Goal: Communication & Community: Answer question/provide support

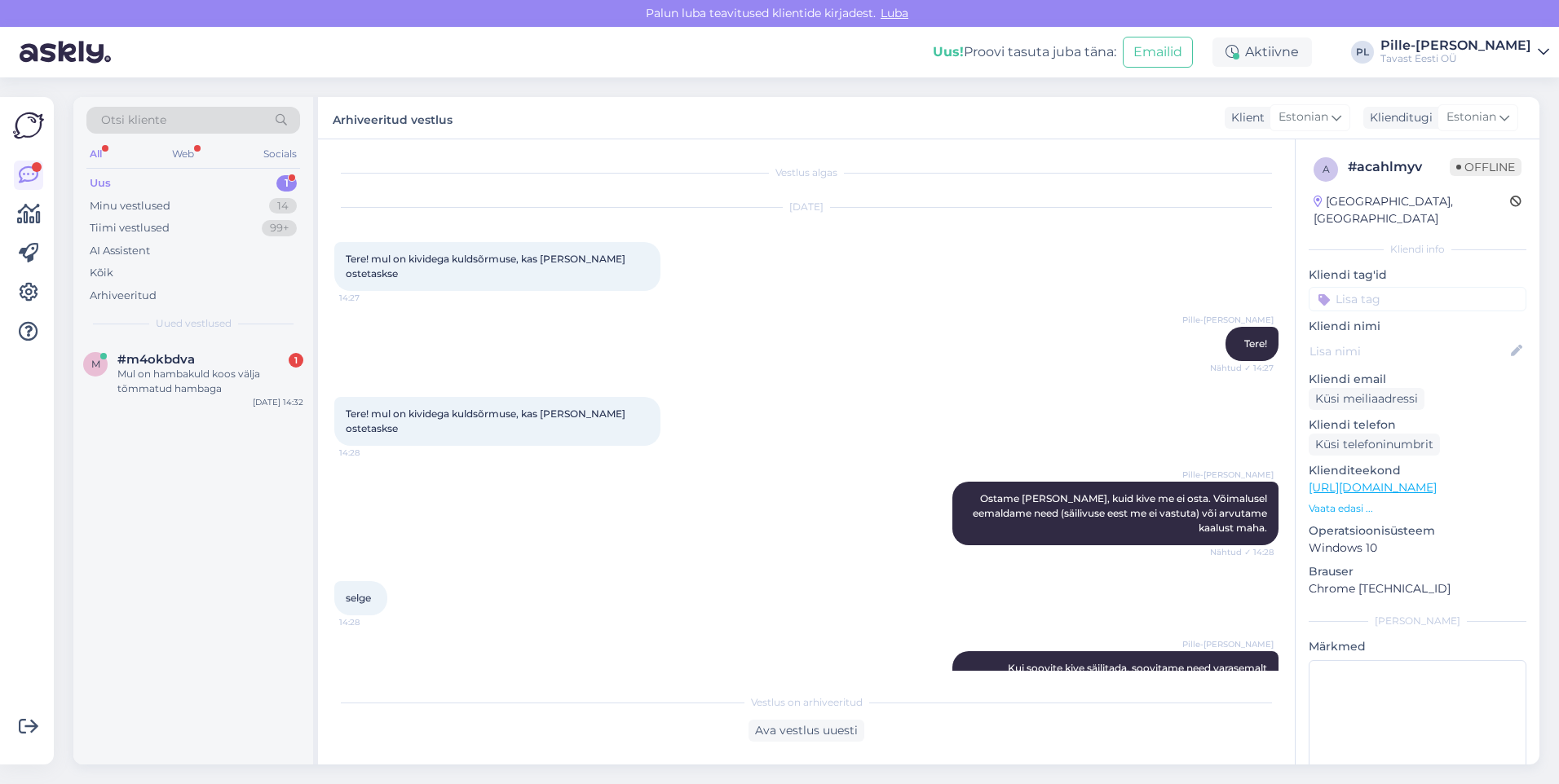
scroll to position [328, 0]
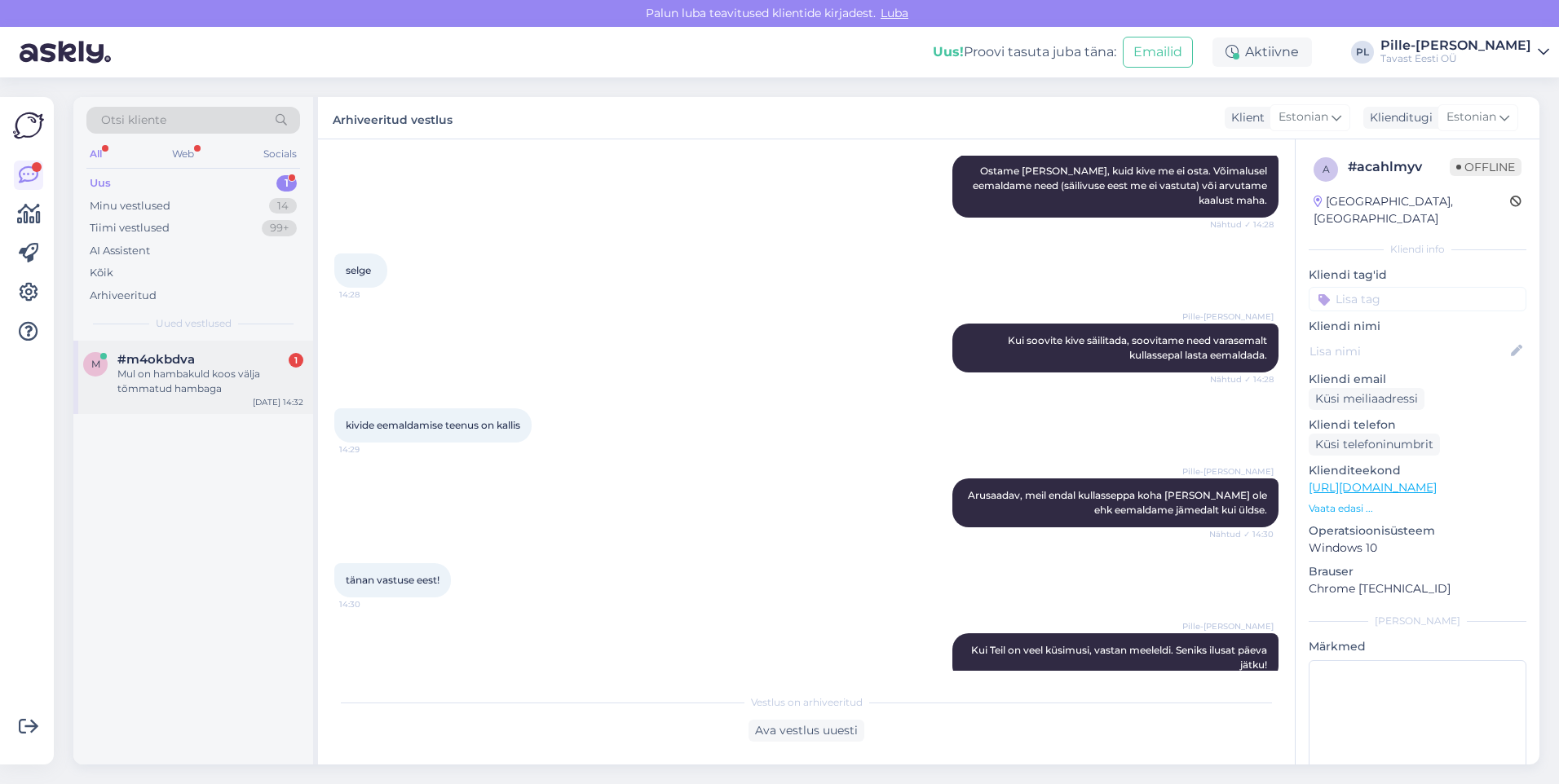
click at [271, 363] on div "#m4okbdva 1" at bounding box center [210, 360] width 186 height 15
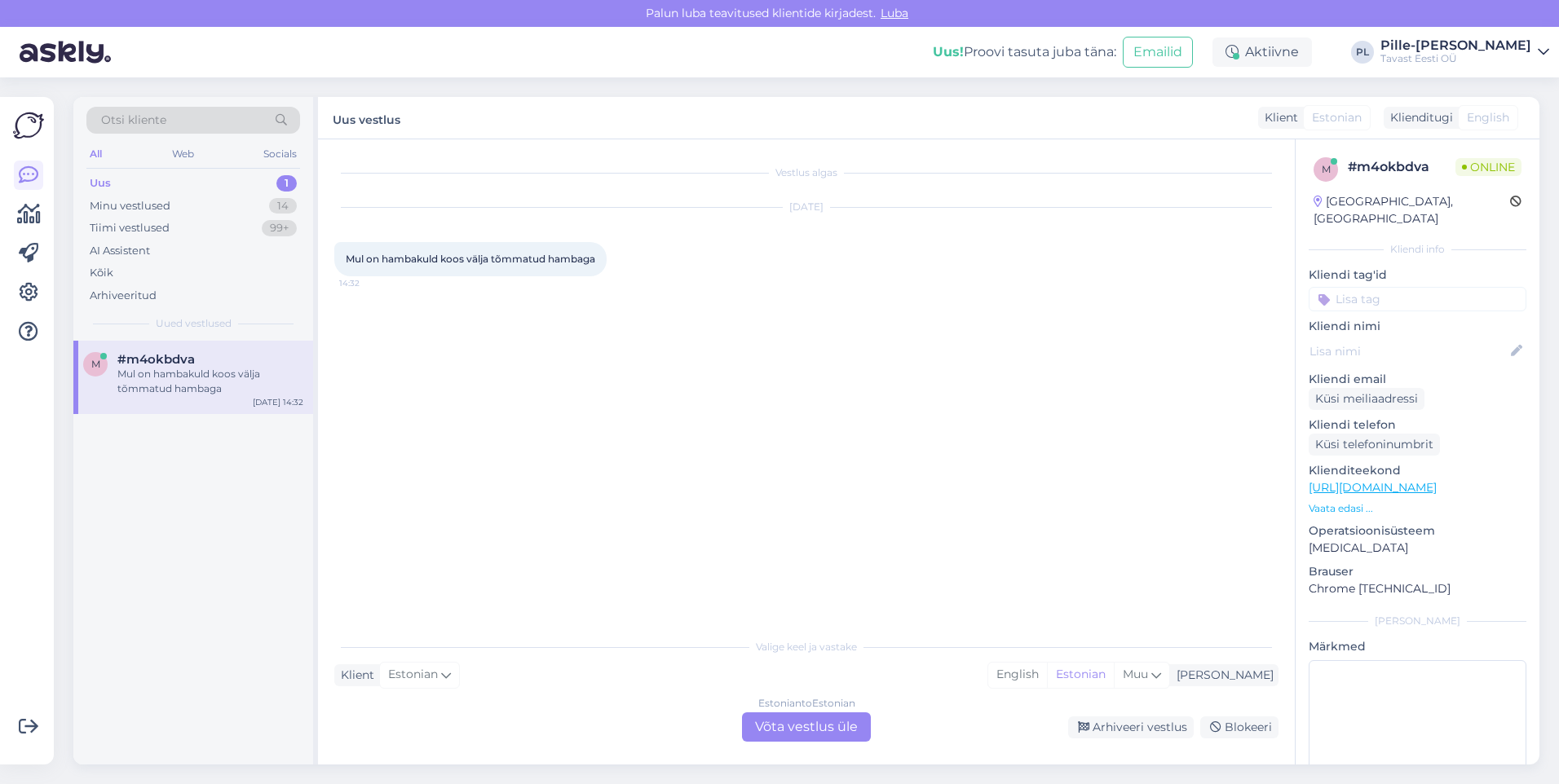
click at [821, 721] on div "Estonian to Estonian Võta vestlus üle" at bounding box center [807, 727] width 129 height 29
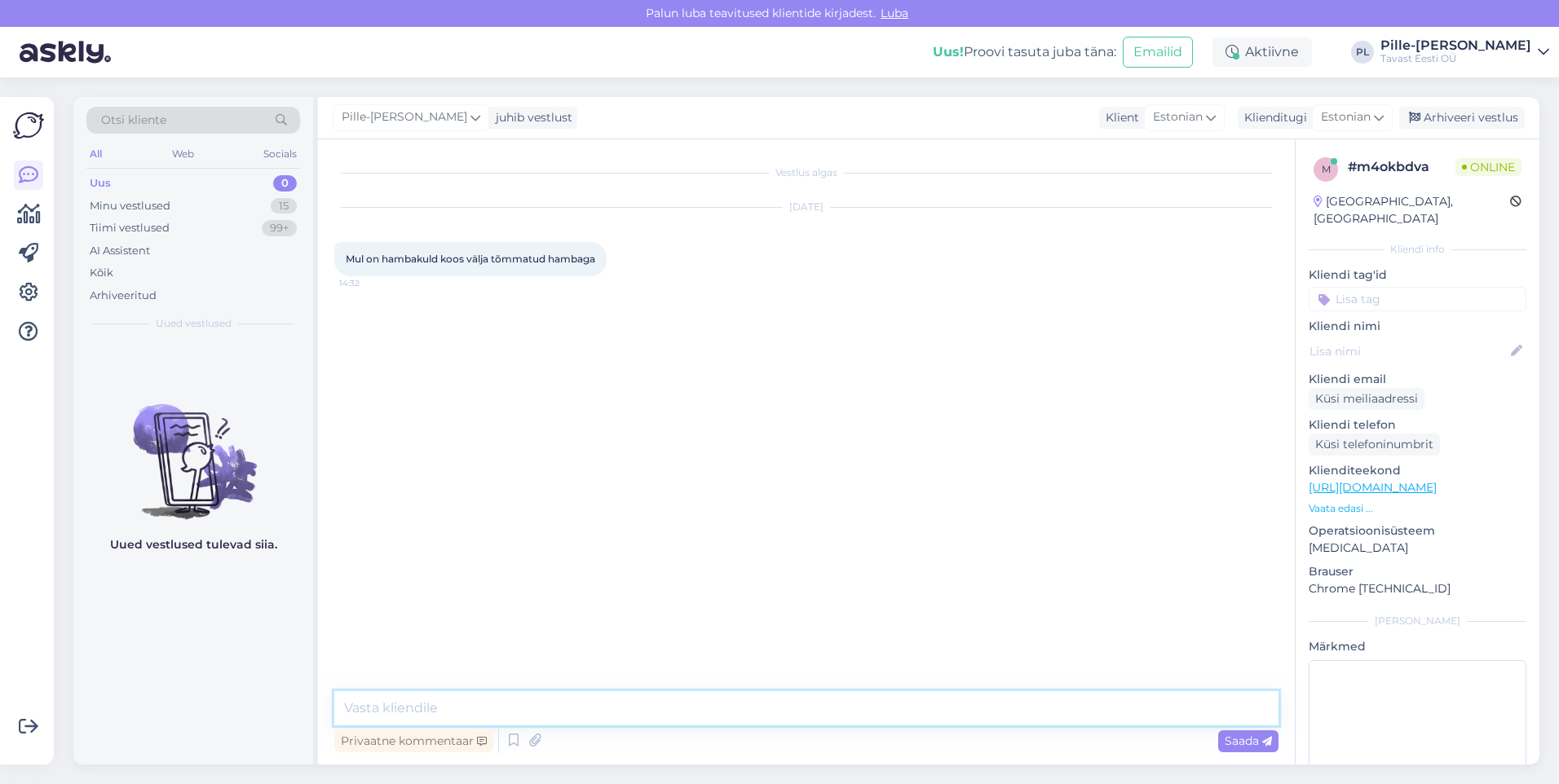
click at [808, 699] on textarea at bounding box center [806, 708] width 944 height 34
type textarea "Tere!"
click at [638, 694] on textarea "Ostame hambakulda ka puhastamata [PERSON_NAME], kuid puhastamise eest on teenus…" at bounding box center [806, 708] width 944 height 34
click at [577, 709] on textarea "Ostame hambakulda ka puhastamata [PERSON_NAME], kuid puhastamise eest on teenus…" at bounding box center [806, 708] width 944 height 34
click at [620, 697] on textarea "Ostame hambakulda ka puhastamata [PERSON_NAME], kuid puhastamise eest on teenus…" at bounding box center [806, 708] width 944 height 34
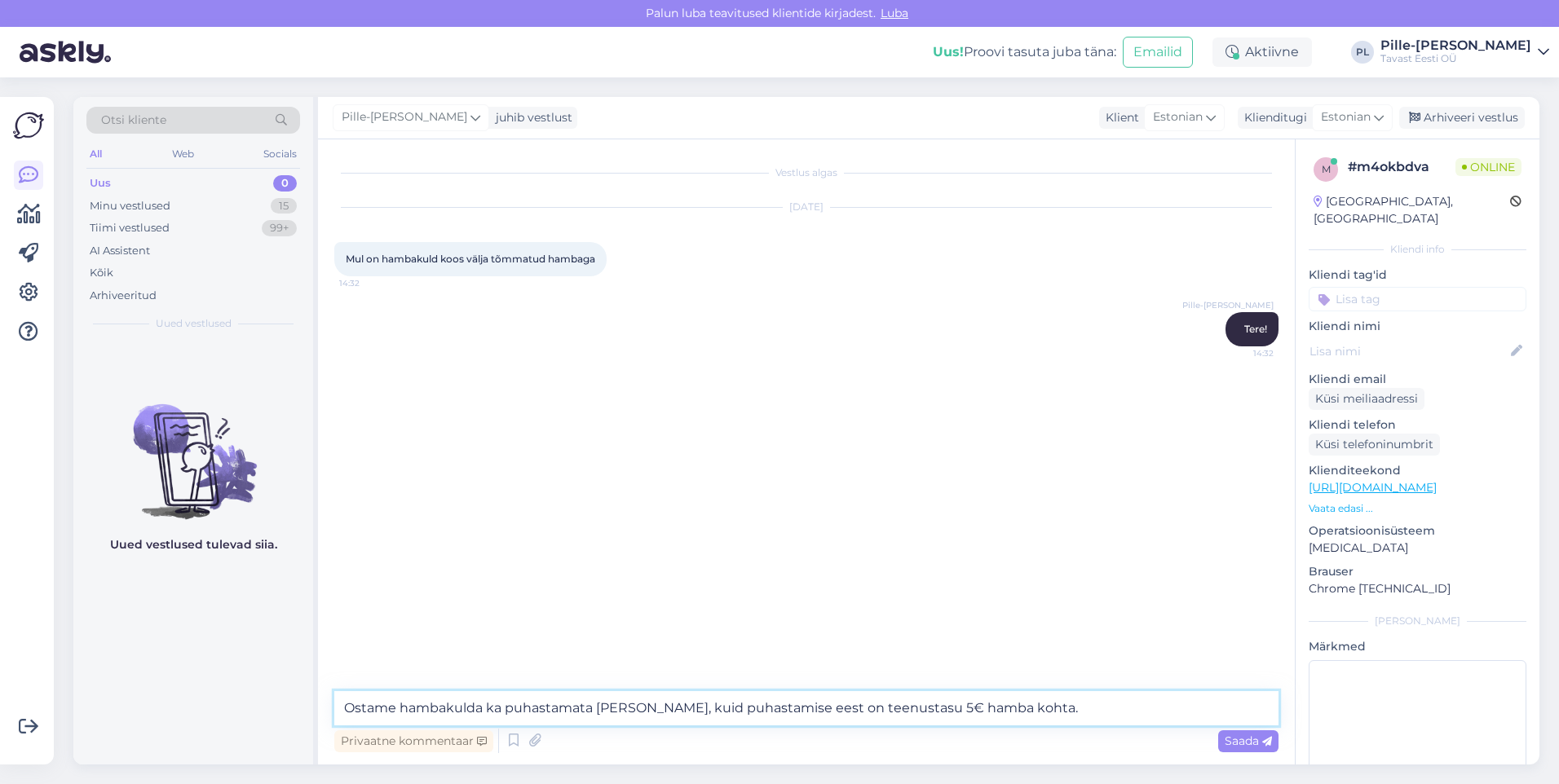
click at [690, 710] on textarea "Ostame hambakulda ka puhastamata [PERSON_NAME], kuid puhastamise eest on teenus…" at bounding box center [806, 708] width 944 height 34
click at [659, 704] on textarea "Ostame hambakulda ka puhastamata [PERSON_NAME], kuid puhastamise eest on teenus…" at bounding box center [806, 708] width 944 height 34
click at [993, 703] on textarea "Ostame hambakulda ka puhastamata [PERSON_NAME], kuid puhastamise eest on teenus…" at bounding box center [806, 708] width 944 height 34
click at [726, 708] on textarea "Ostame hambakulda ka puhastamata [PERSON_NAME], kuid puhastamise eest on teenus…" at bounding box center [806, 708] width 944 height 34
click at [675, 707] on textarea "Ostame hambakulda ka puhastamata [PERSON_NAME], kuid puhastamise eest on teenus…" at bounding box center [806, 708] width 944 height 34
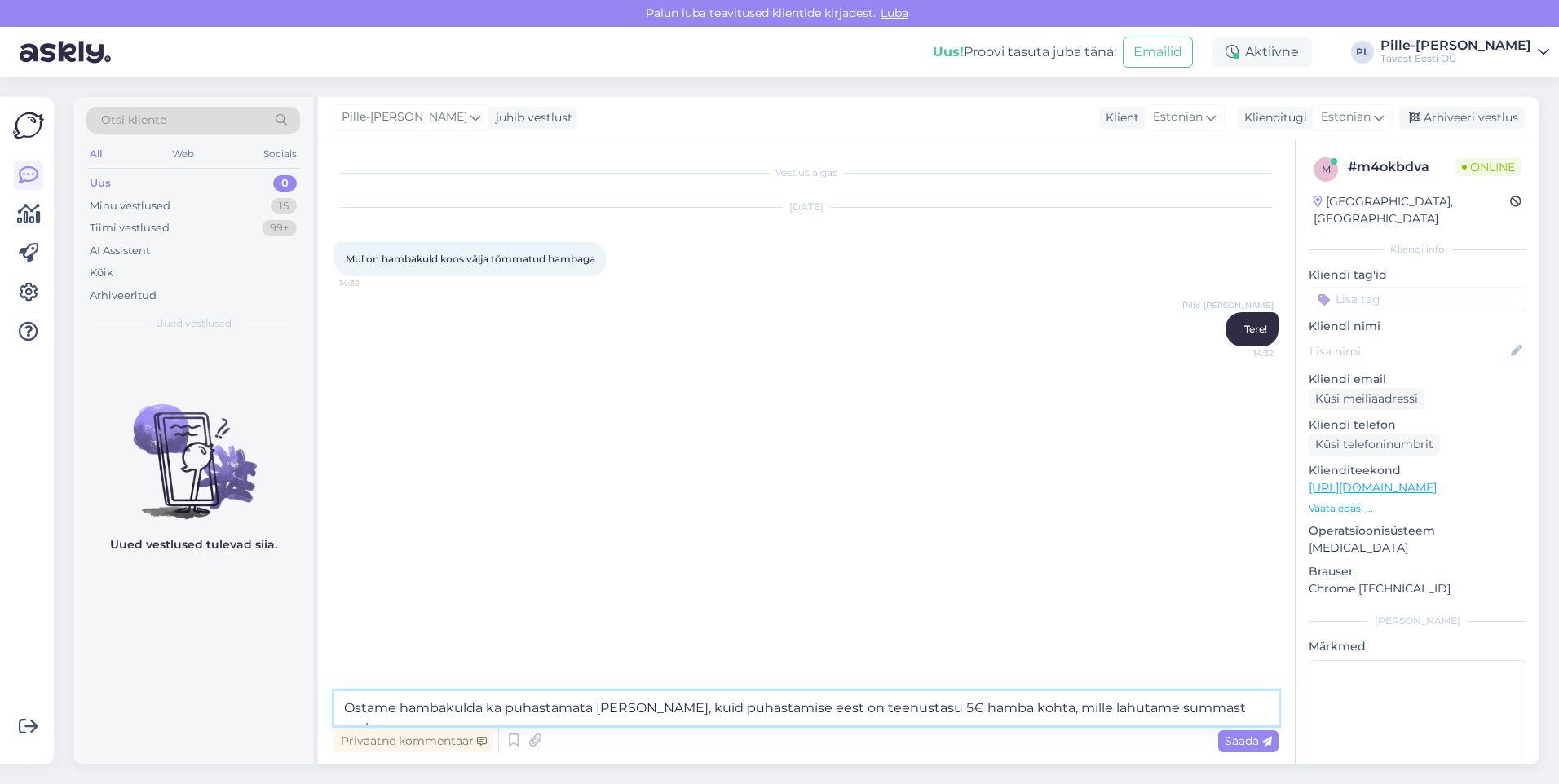
click at [661, 706] on textarea "Ostame hambakulda ka puhastamata [PERSON_NAME], kuid puhastamise eest on teenus…" at bounding box center [806, 708] width 944 height 34
click at [598, 706] on textarea "Ostame hambakulda ka puhastamata [PERSON_NAME], kuid puhastamise eest on teenus…" at bounding box center [806, 708] width 944 height 34
click at [710, 704] on textarea "Ostame hambakulda ka puhastamata [PERSON_NAME], kuid puhastamise eest on teenus…" at bounding box center [806, 708] width 944 height 34
click at [805, 699] on textarea "Ostame hambakulda ka puhastamata [PERSON_NAME], kuid puhastamise eest on teenus…" at bounding box center [806, 708] width 944 height 34
click at [997, 704] on textarea "Ostame hambakulda ka puhastamata [PERSON_NAME], kuid puhastamise eest on teenus…" at bounding box center [806, 708] width 944 height 34
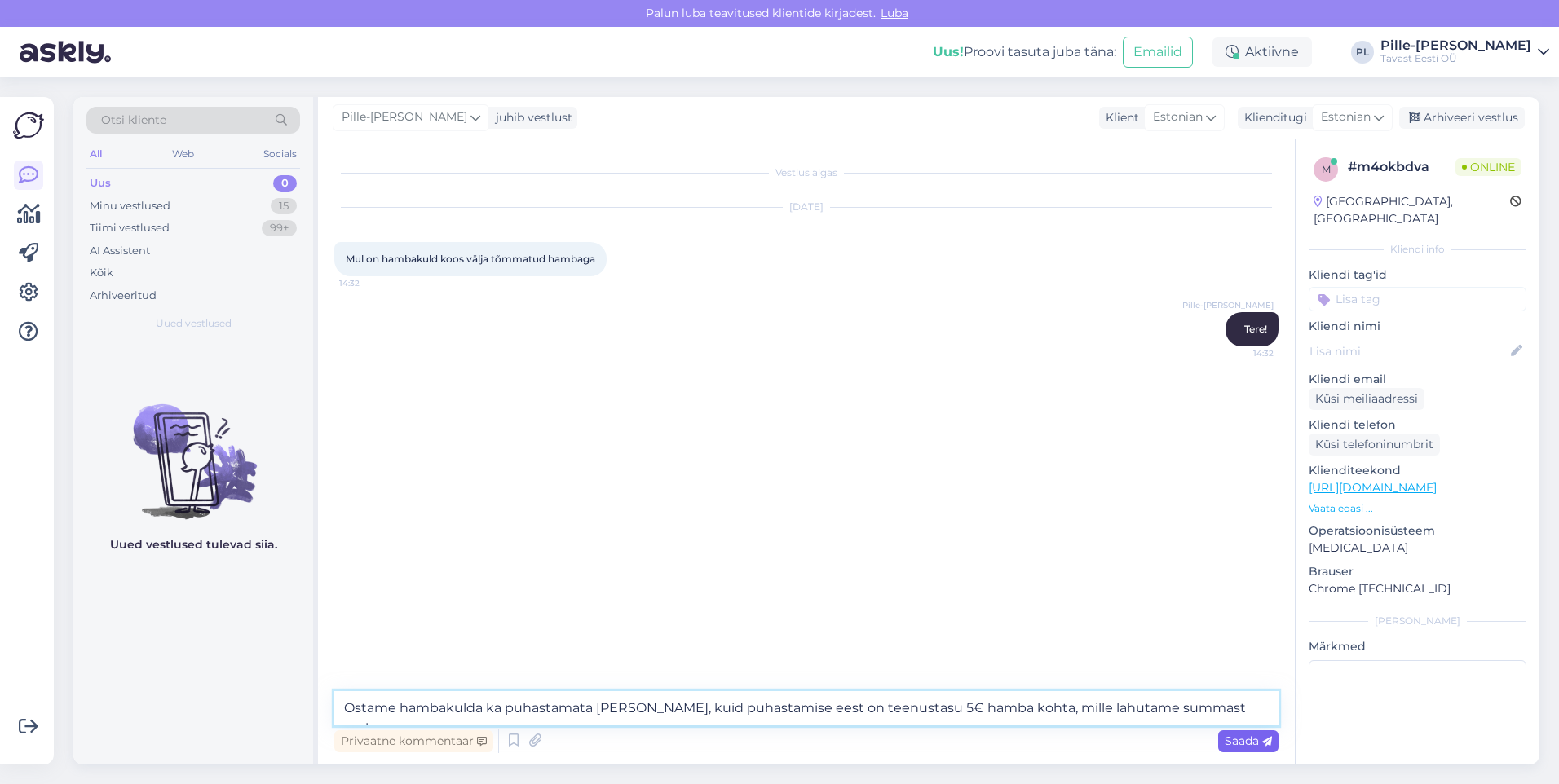
type textarea "Ostame hambakulda ka puhastamata [PERSON_NAME], kuid puhastamise eest on teenus…"
click at [1237, 744] on span "Saada" at bounding box center [1248, 741] width 48 height 15
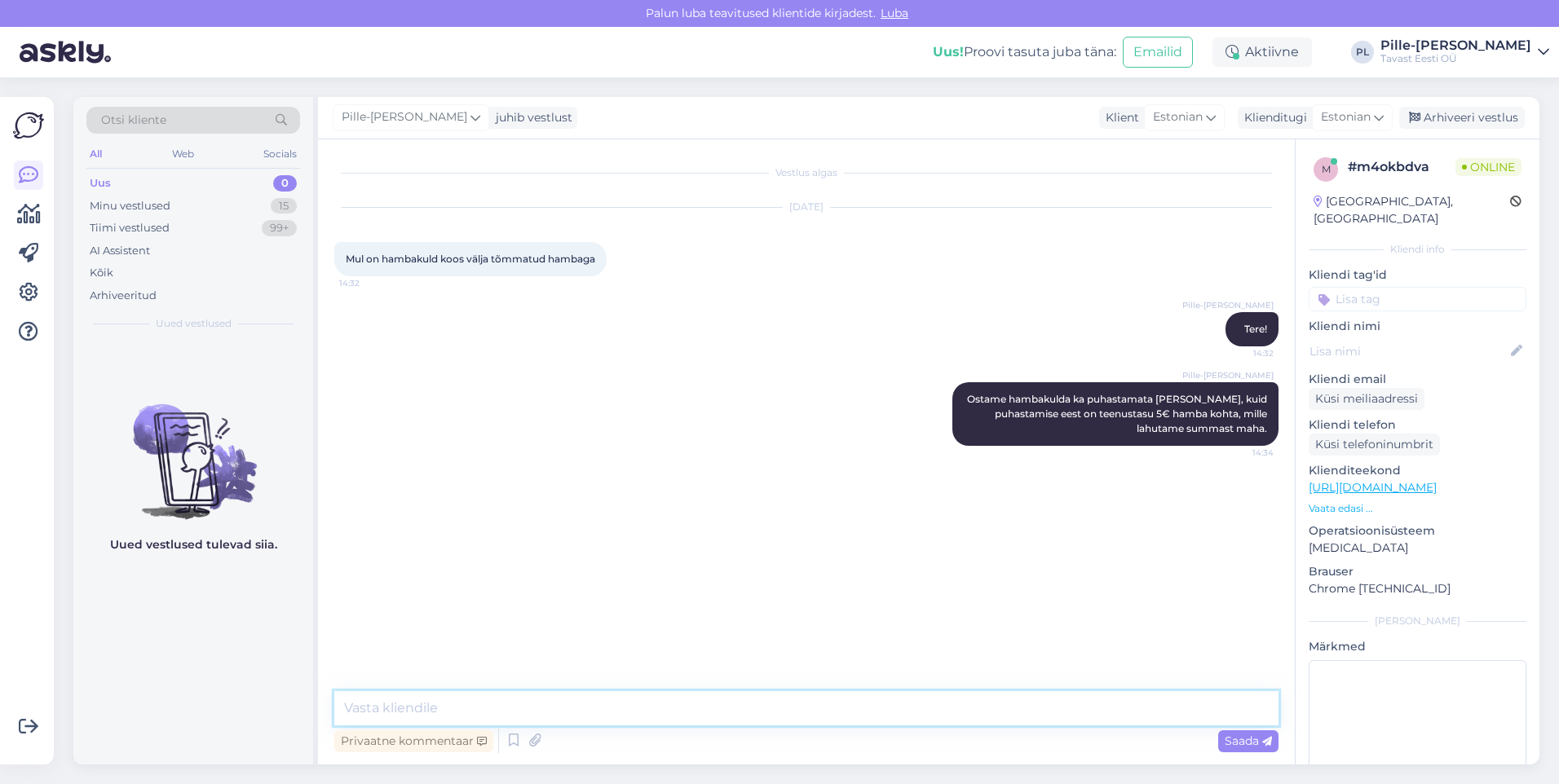
click at [1171, 715] on textarea at bounding box center [806, 708] width 944 height 34
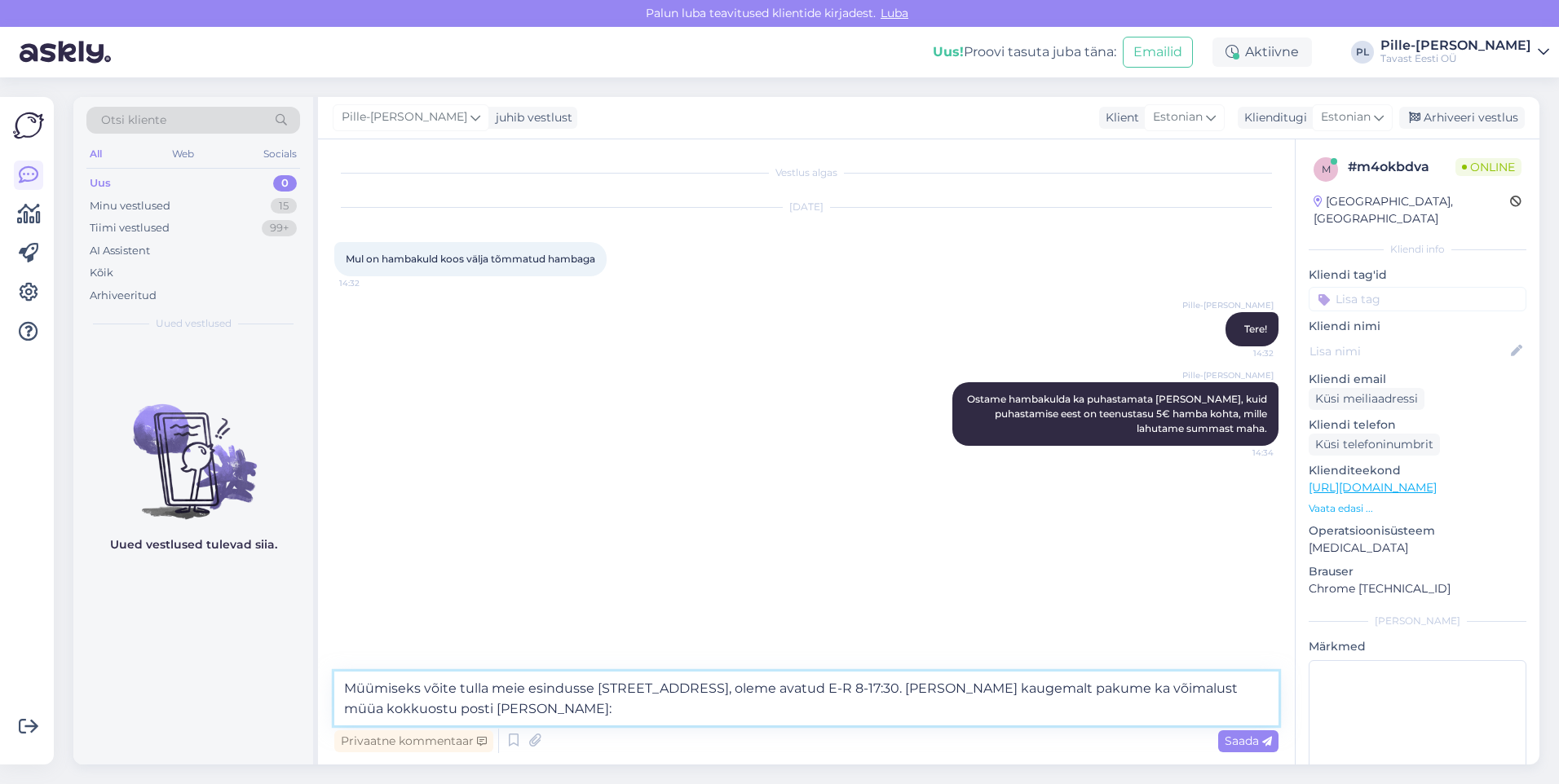
paste textarea "[URL][DOMAIN_NAME][PERSON_NAME]"
click at [1044, 689] on textarea "Müümiseks võite tulla meie esindusse [STREET_ADDRESS], oleme avatud E-R 8-17:30…" at bounding box center [806, 699] width 944 height 54
click at [1075, 706] on textarea "Müümiseks võite tulla meie esindusse [STREET_ADDRESS], oleme avatud E-R 8-17:30…" at bounding box center [806, 699] width 944 height 54
type textarea "Müümiseks võite tulla meie esindusse [STREET_ADDRESS], oleme avatud E-R 8-17:30…"
click at [1242, 746] on span "Saada" at bounding box center [1248, 741] width 48 height 15
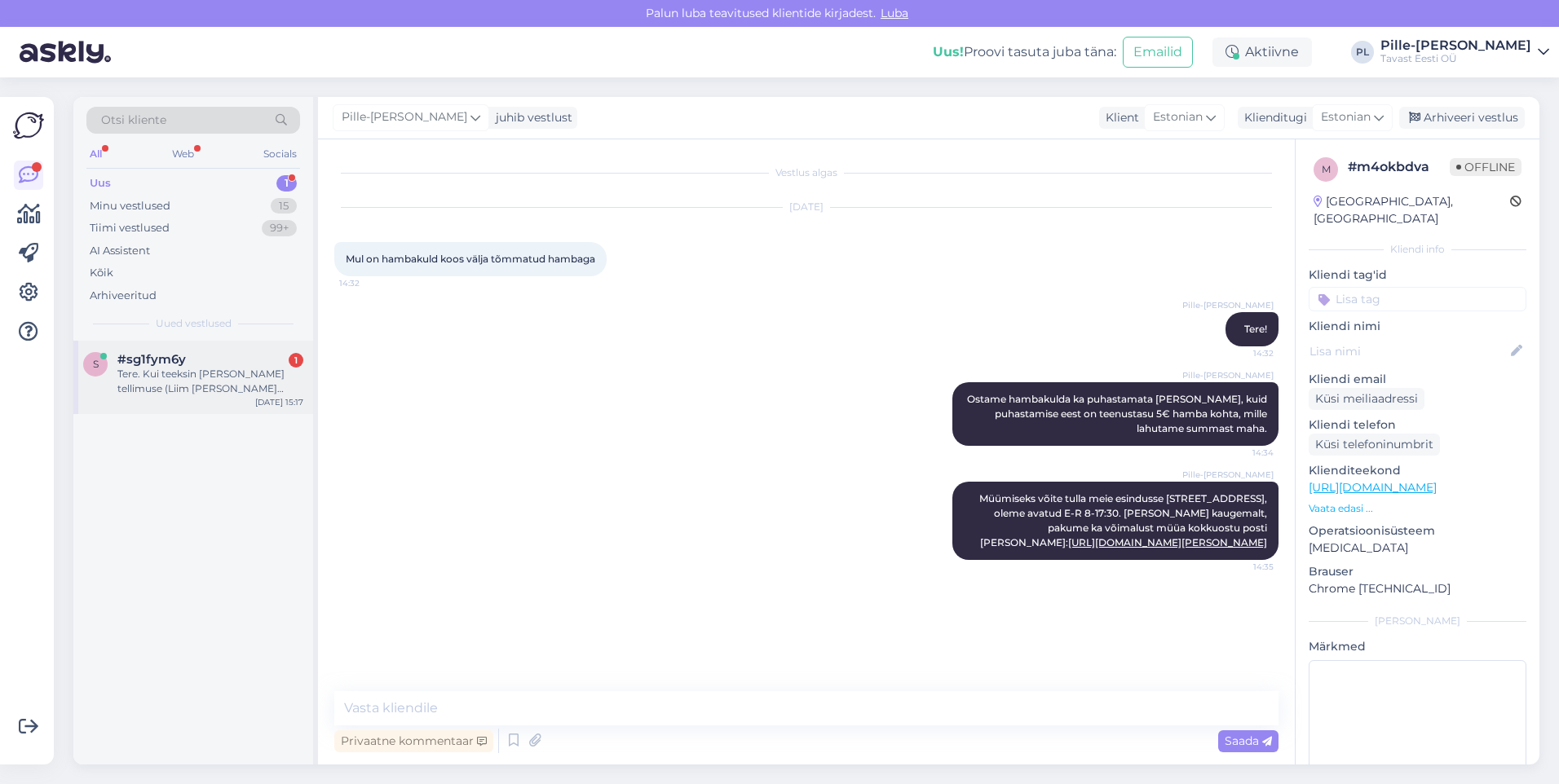
click at [213, 365] on div "#sg1fym6y 1" at bounding box center [210, 360] width 186 height 15
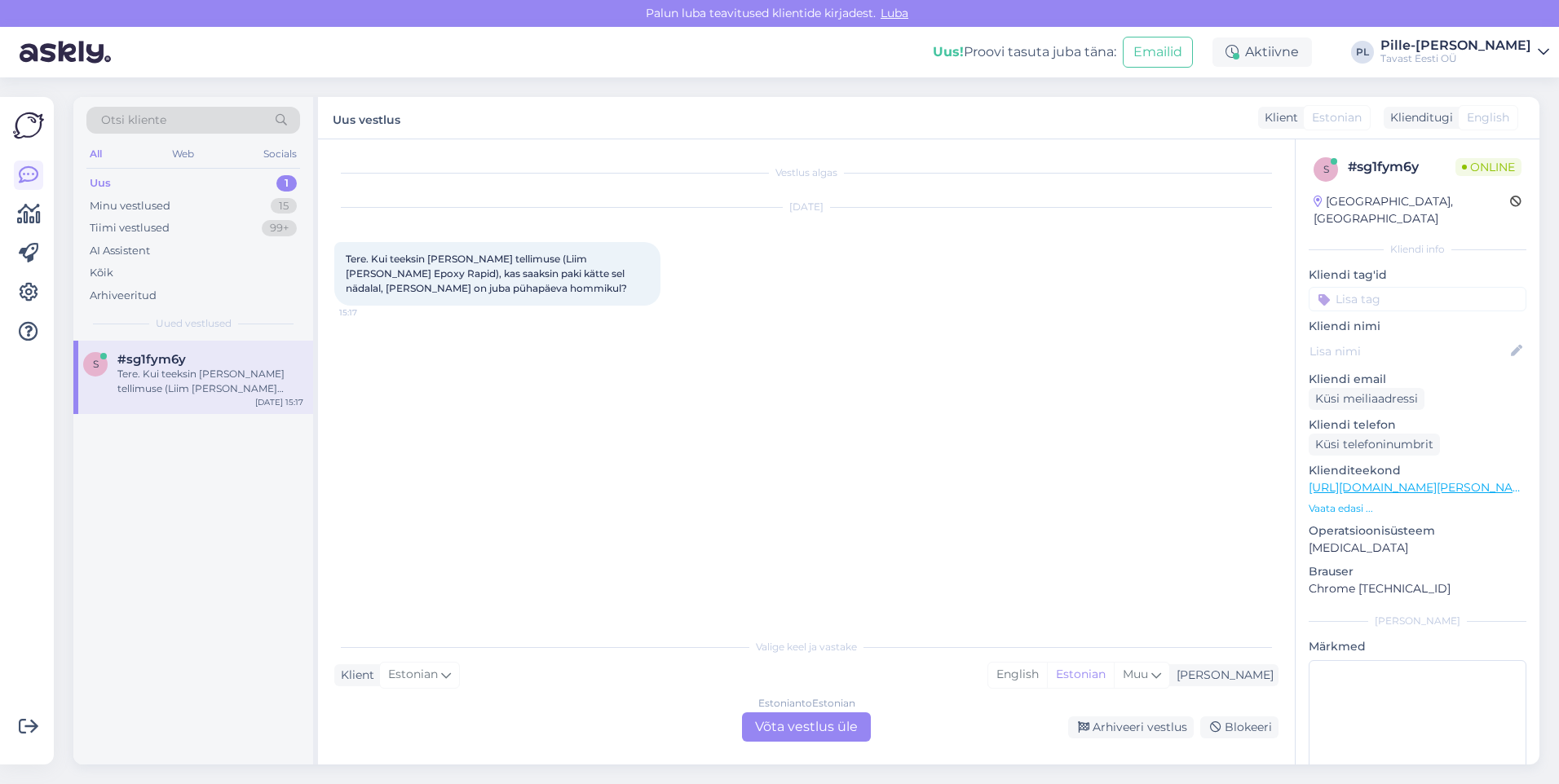
click at [799, 714] on div "Estonian to Estonian Võta vestlus üle" at bounding box center [807, 727] width 129 height 29
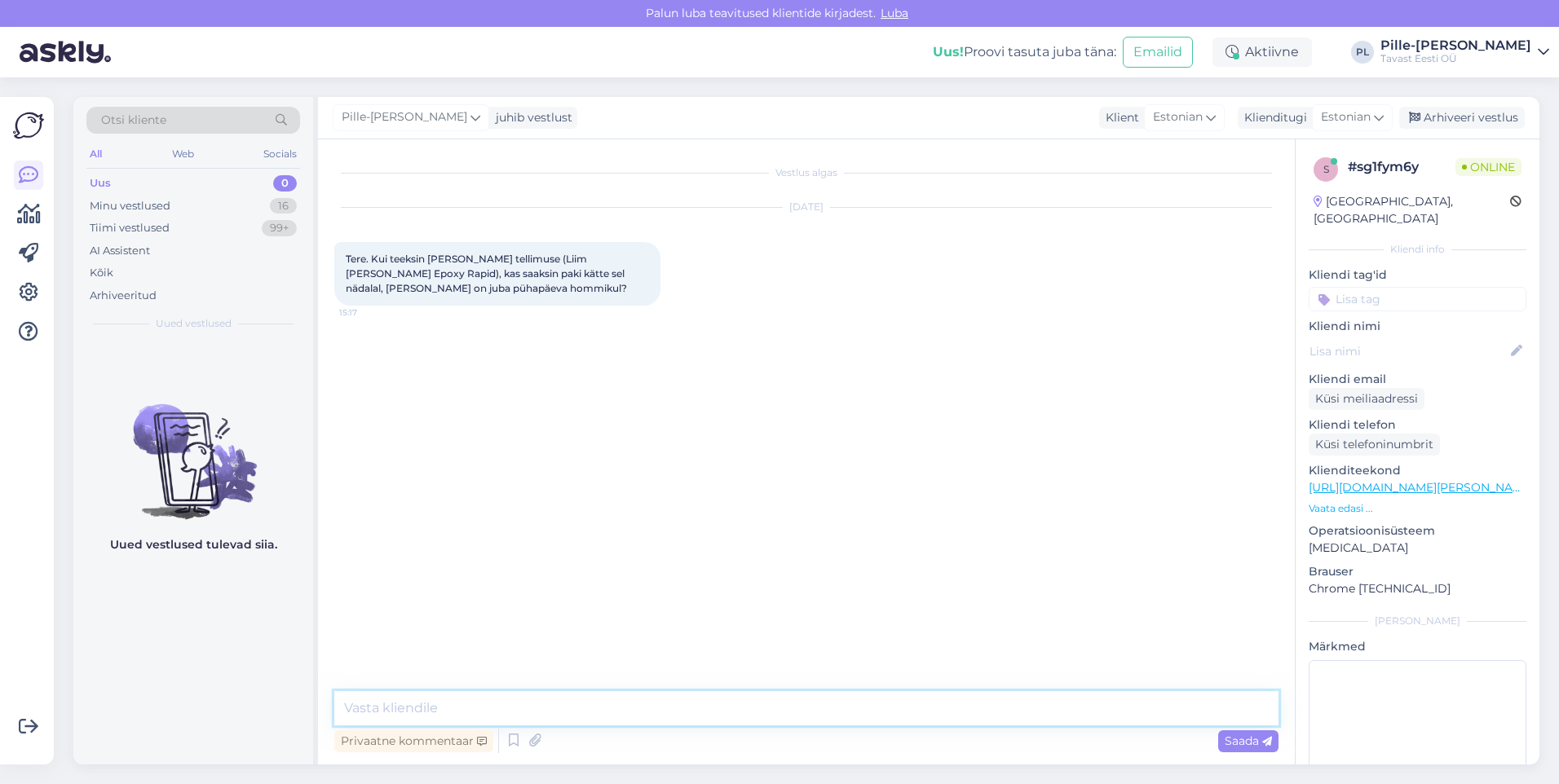
click at [800, 706] on textarea at bounding box center [806, 708] width 944 height 34
type textarea "Tere!"
type textarea "p"
type textarea "t"
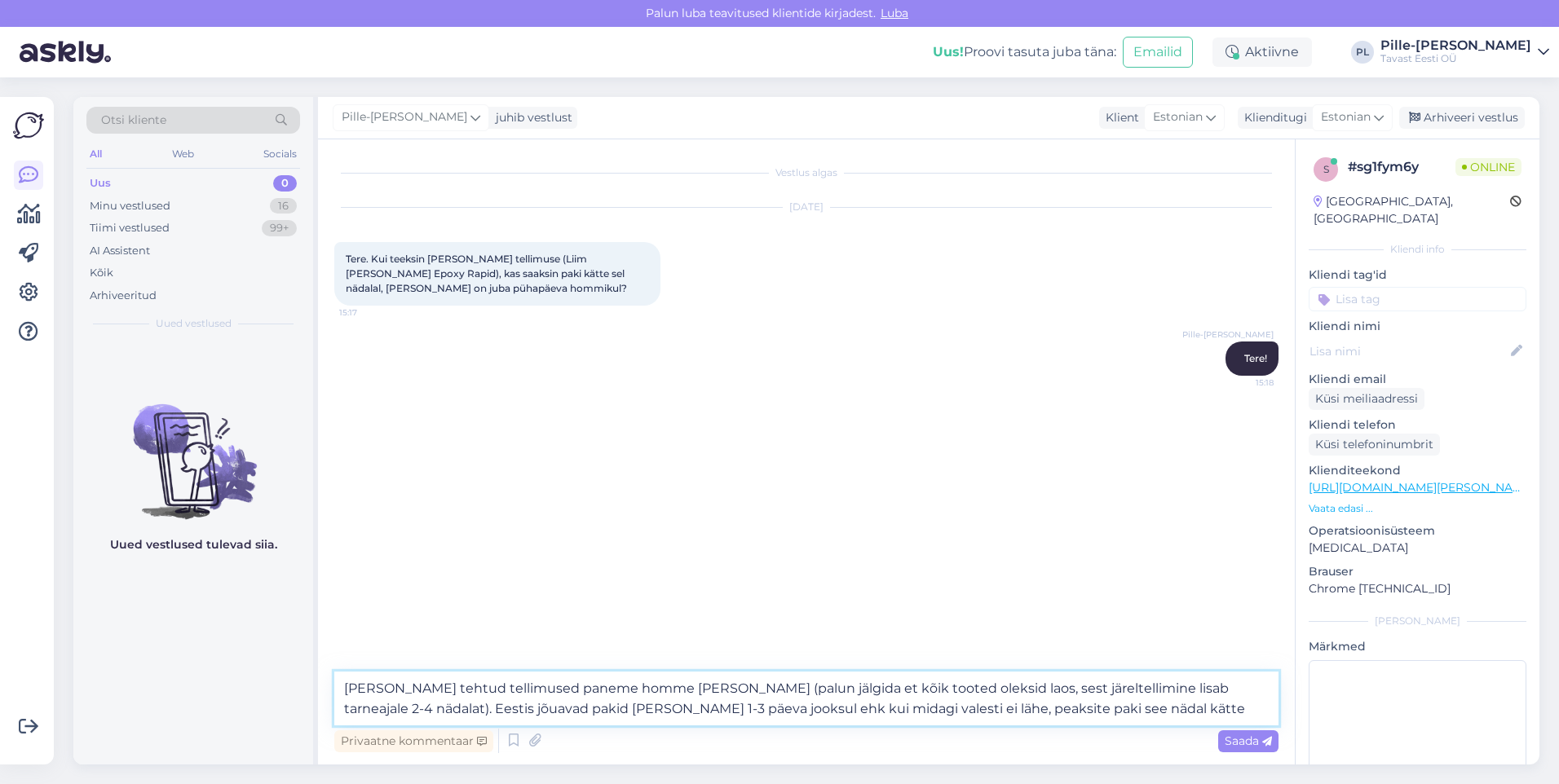
click at [735, 690] on textarea "[PERSON_NAME] tehtud tellimused paneme homme [PERSON_NAME] (palun jälgida et kõ…" at bounding box center [806, 699] width 944 height 54
click at [689, 689] on textarea "[PERSON_NAME] tehtud tellimused paneme homme [PERSON_NAME] (palun jälgida, et k…" at bounding box center [806, 699] width 944 height 54
click at [743, 688] on textarea "[PERSON_NAME] tehtud tellimused paneme homme [PERSON_NAME] (palun jälgida, et k…" at bounding box center [806, 699] width 944 height 54
click at [810, 687] on textarea "[PERSON_NAME] tehtud tellimused paneme homme [PERSON_NAME] (palun jälgida, et k…" at bounding box center [806, 699] width 944 height 54
click at [884, 689] on textarea "[PERSON_NAME] tehtud tellimused paneme homme [PERSON_NAME] (palun jälgida, et k…" at bounding box center [806, 699] width 944 height 54
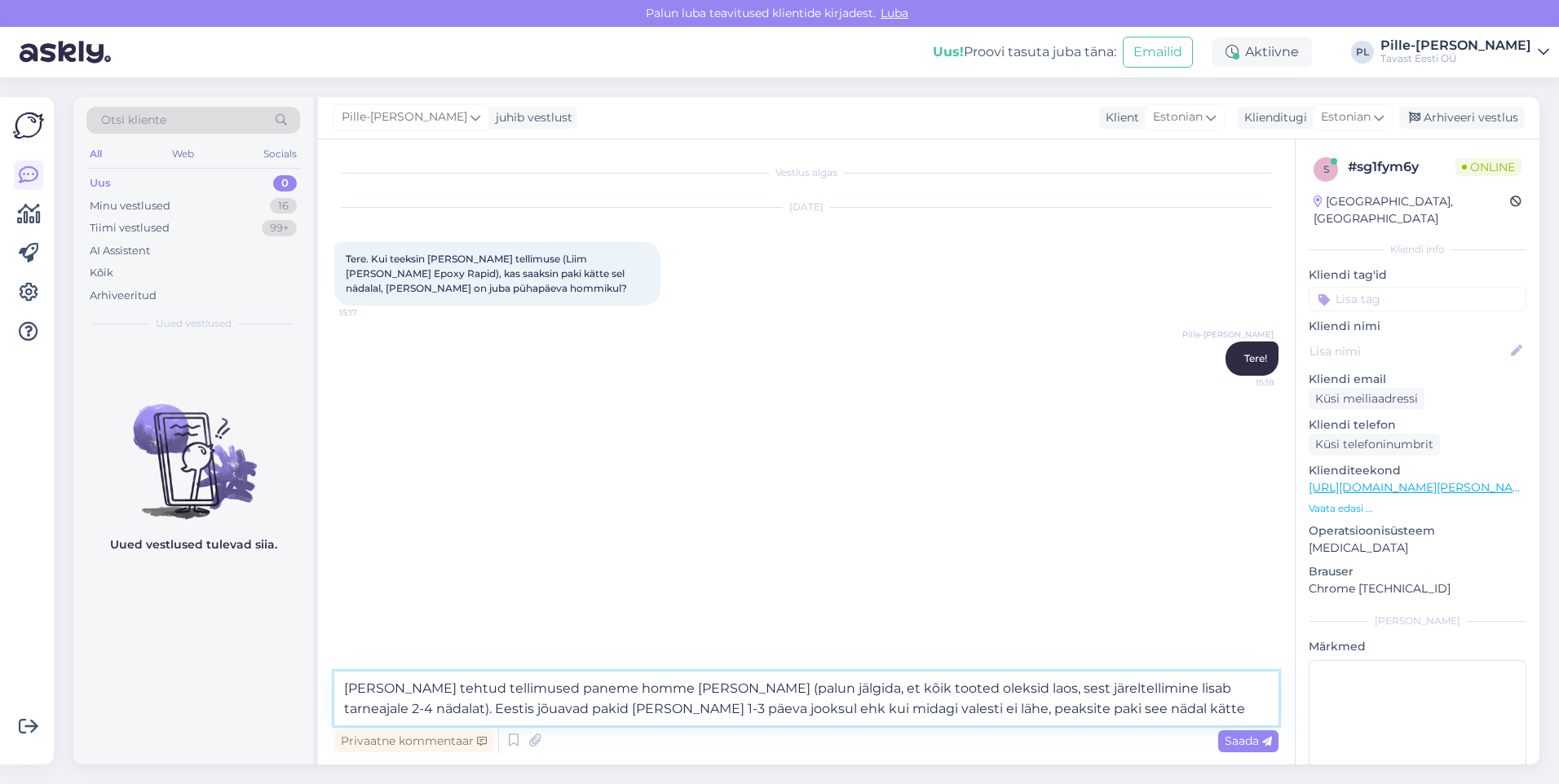
click at [941, 685] on textarea "[PERSON_NAME] tehtud tellimused paneme homme [PERSON_NAME] (palun jälgida, et k…" at bounding box center [806, 699] width 944 height 54
click at [1039, 694] on textarea "[PERSON_NAME] tehtud tellimused paneme homme [PERSON_NAME] (palun jälgida, et k…" at bounding box center [806, 699] width 944 height 54
click at [1071, 710] on textarea "[PERSON_NAME] tehtud tellimused paneme homme [PERSON_NAME] (palun jälgida, et k…" at bounding box center [806, 699] width 944 height 54
click at [1130, 696] on textarea "[PERSON_NAME] tehtud tellimused paneme homme [PERSON_NAME] (palun jälgida, et k…" at bounding box center [806, 699] width 944 height 54
click at [1046, 709] on textarea "[PERSON_NAME] tehtud tellimused paneme homme [PERSON_NAME] (palun jälgida, et k…" at bounding box center [806, 699] width 944 height 54
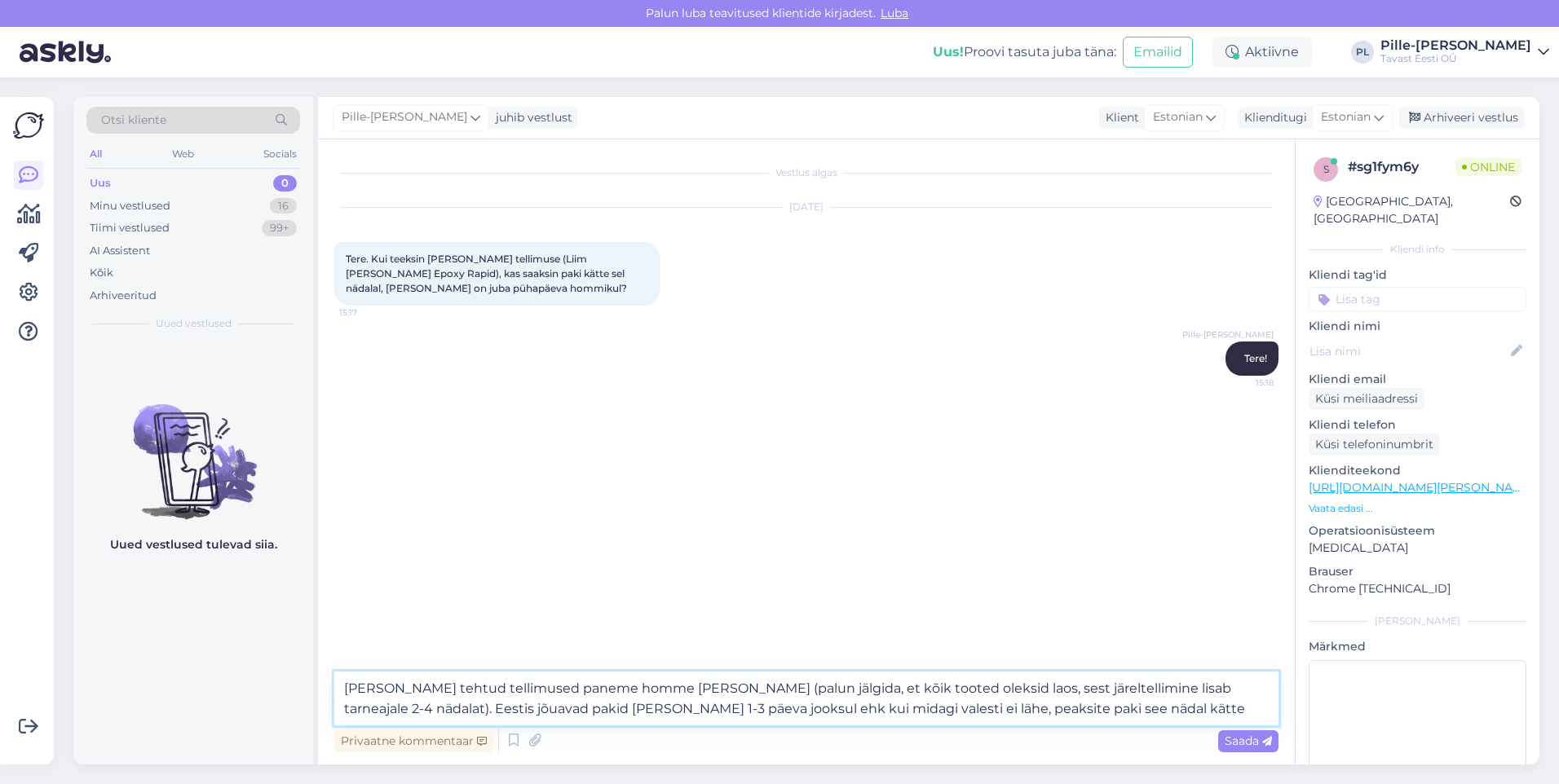
click at [846, 719] on textarea "[PERSON_NAME] tehtud tellimused paneme homme [PERSON_NAME] (palun jälgida, et k…" at bounding box center [806, 699] width 944 height 54
click at [954, 706] on textarea "[PERSON_NAME] tehtud tellimused paneme homme [PERSON_NAME] (palun jälgida, et k…" at bounding box center [806, 699] width 944 height 54
click at [1024, 698] on textarea "[PERSON_NAME] tehtud tellimused paneme homme [PERSON_NAME] (palun jälgida, et k…" at bounding box center [806, 699] width 944 height 54
click at [1046, 711] on textarea "[PERSON_NAME] tehtud tellimused paneme homme [PERSON_NAME] (palun jälgida, et k…" at bounding box center [806, 699] width 944 height 54
click at [847, 713] on textarea "[PERSON_NAME] tehtud tellimused paneme homme [PERSON_NAME] (palun jälgida, et k…" at bounding box center [806, 699] width 944 height 54
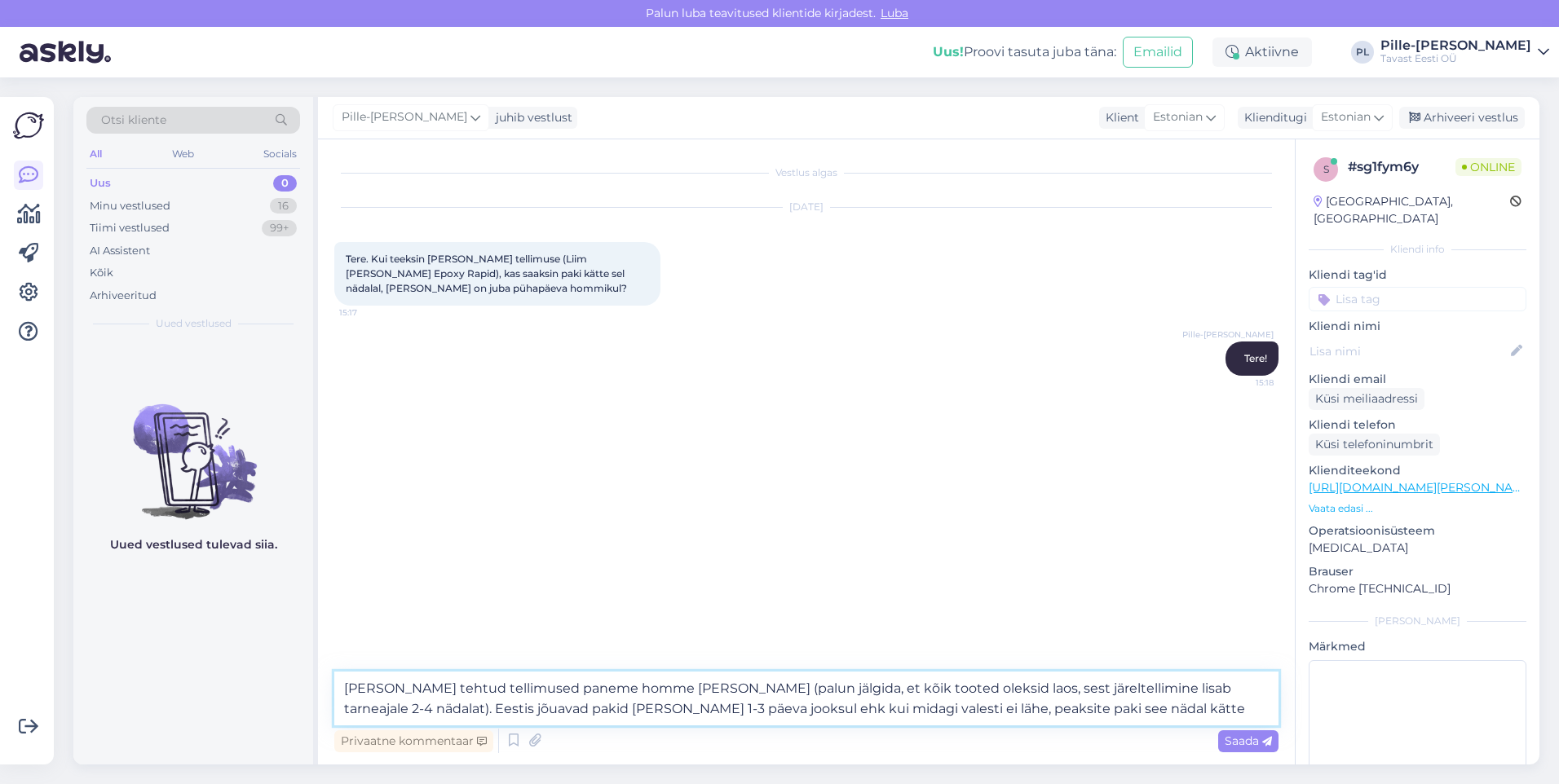
click at [1057, 706] on textarea "[PERSON_NAME] tehtud tellimused paneme homme [PERSON_NAME] (palun jälgida, et k…" at bounding box center [806, 699] width 944 height 54
click at [490, 712] on textarea "[PERSON_NAME] tehtud tellimused paneme homme [PERSON_NAME] (palun jälgida, et k…" at bounding box center [806, 699] width 944 height 54
click at [617, 709] on textarea "[PERSON_NAME] tehtud tellimused paneme homme [PERSON_NAME] (palun jälgida, et k…" at bounding box center [806, 699] width 944 height 54
click at [495, 710] on textarea "[PERSON_NAME] tehtud tellimused paneme homme [PERSON_NAME] (palun jälgida, et k…" at bounding box center [806, 699] width 944 height 54
click at [495, 705] on textarea "[PERSON_NAME] tehtud tellimused paneme homme [PERSON_NAME] (palun jälgida, et k…" at bounding box center [806, 699] width 944 height 54
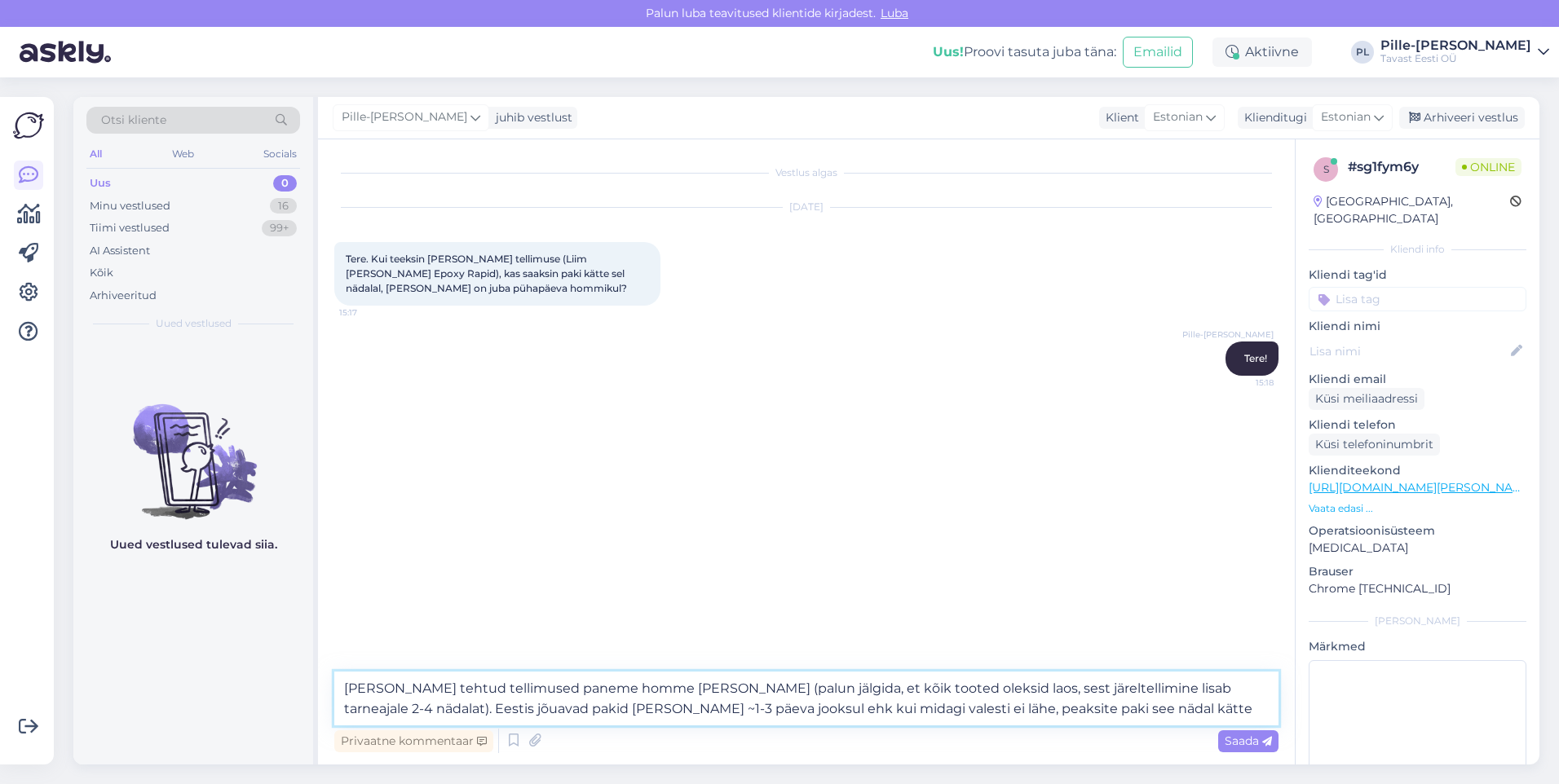
click at [492, 708] on textarea "[PERSON_NAME] tehtud tellimused paneme homme [PERSON_NAME] (palun jälgida, et k…" at bounding box center [806, 699] width 944 height 54
click at [500, 712] on textarea "[PERSON_NAME] tehtud tellimused paneme homme [PERSON_NAME] (palun jälgida, et k…" at bounding box center [806, 699] width 944 height 54
click at [575, 712] on textarea "[PERSON_NAME] tehtud tellimused paneme homme [PERSON_NAME] (palun jälgida, et k…" at bounding box center [806, 699] width 944 height 54
click at [661, 713] on textarea "[PERSON_NAME] tehtud tellimused paneme homme [PERSON_NAME] (palun jälgida, et k…" at bounding box center [806, 699] width 944 height 54
click at [751, 705] on textarea "[PERSON_NAME] tehtud tellimused paneme homme [PERSON_NAME] (palun jälgida, et k…" at bounding box center [806, 699] width 944 height 54
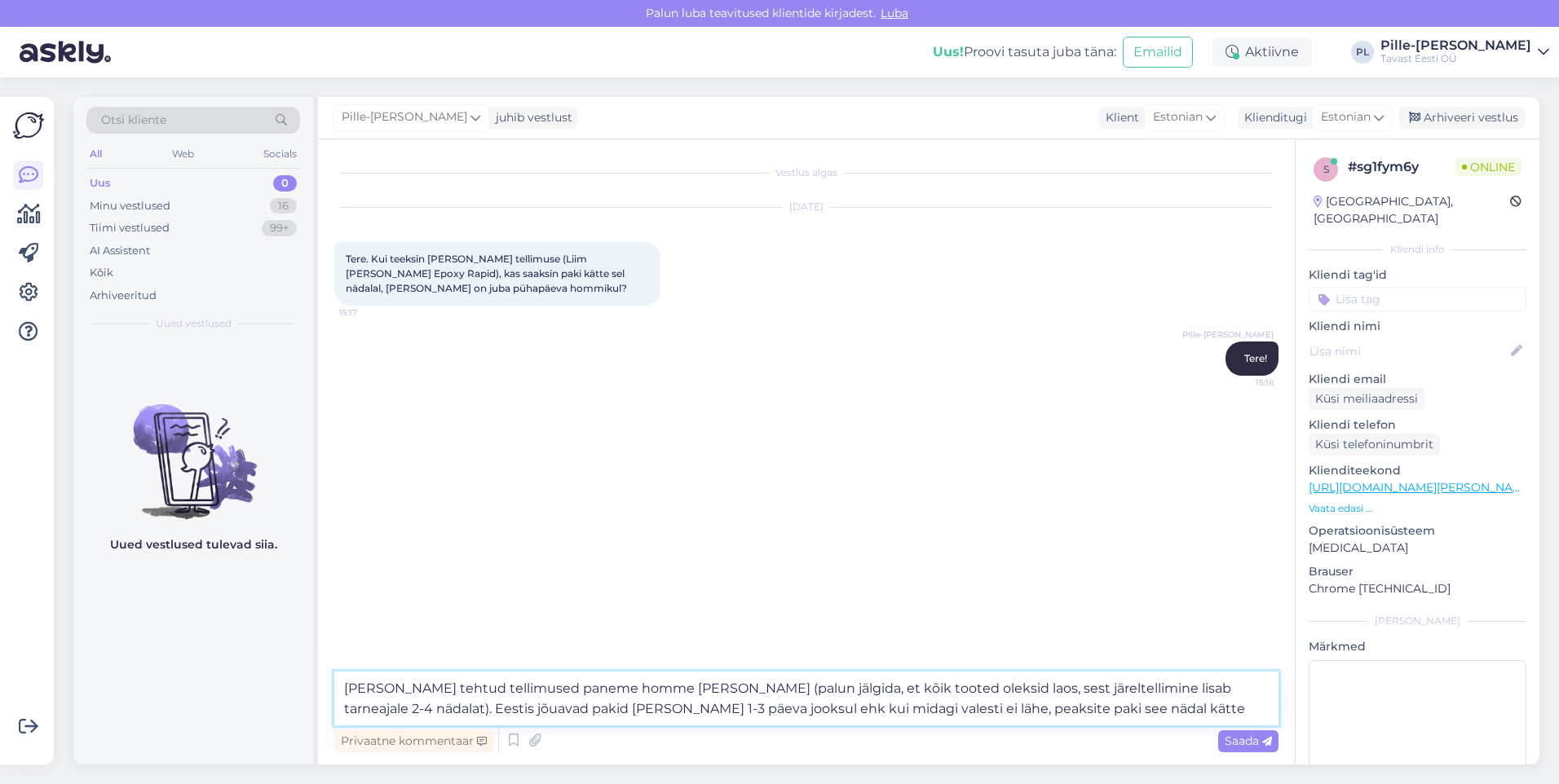
click at [966, 709] on textarea "[PERSON_NAME] tehtud tellimused paneme homme [PERSON_NAME] (palun jälgida, et k…" at bounding box center [806, 699] width 944 height 54
click at [1046, 708] on textarea "[PERSON_NAME] tehtud tellimused paneme homme [PERSON_NAME] (palun jälgida, et k…" at bounding box center [806, 699] width 944 height 54
click at [655, 710] on textarea "[PERSON_NAME] tehtud tellimused paneme homme [PERSON_NAME] (palun jälgida, et k…" at bounding box center [806, 699] width 944 height 54
click at [719, 711] on textarea "[PERSON_NAME] tehtud tellimused paneme homme [PERSON_NAME] (palun jälgida, et k…" at bounding box center [806, 699] width 944 height 54
click at [807, 710] on textarea "[PERSON_NAME] tehtud tellimused paneme homme [PERSON_NAME] (palun jälgida, et k…" at bounding box center [806, 699] width 944 height 54
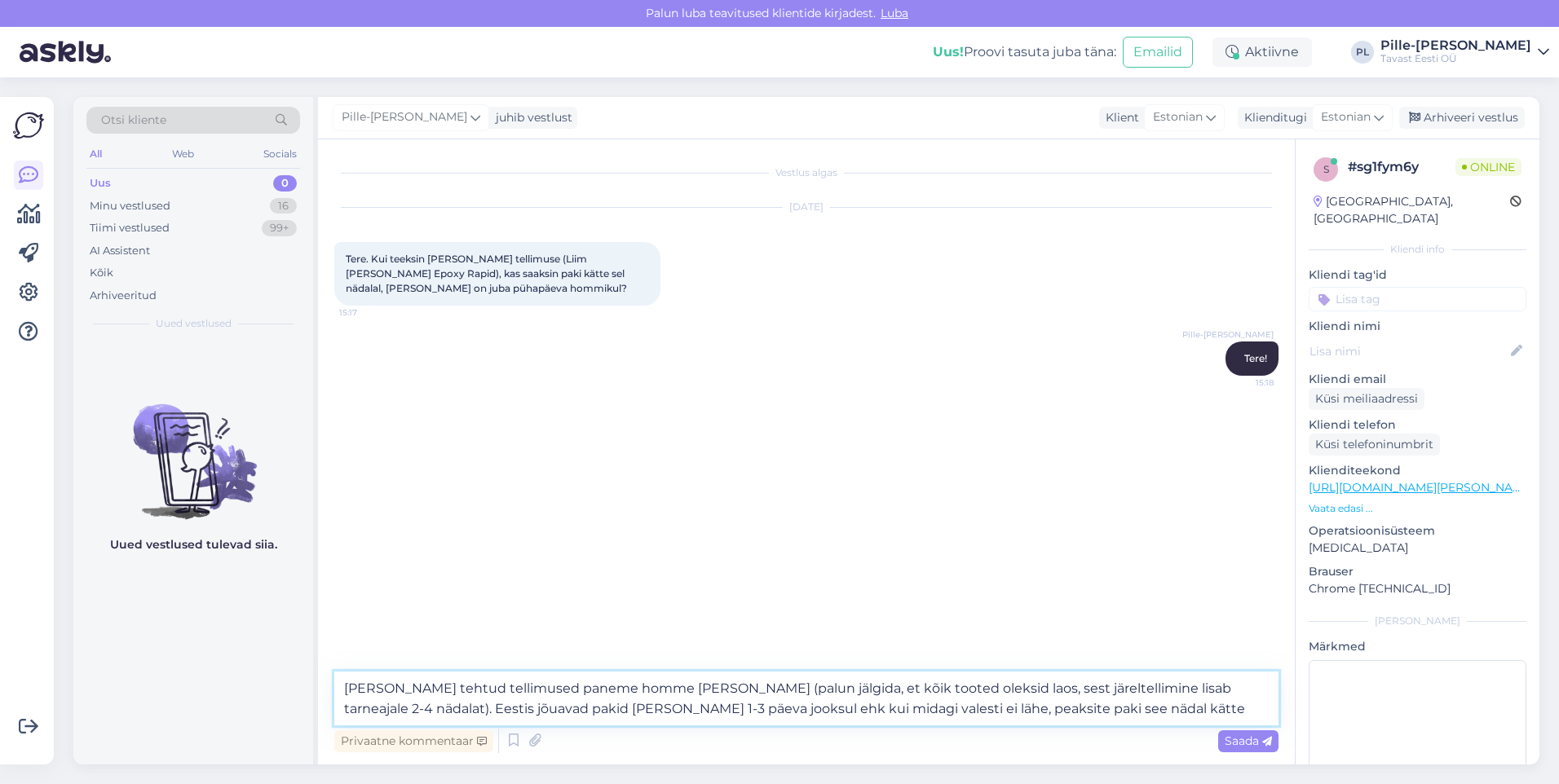
click at [1095, 709] on textarea "[PERSON_NAME] tehtud tellimused paneme homme [PERSON_NAME] (palun jälgida, et k…" at bounding box center [806, 699] width 944 height 54
click at [596, 715] on textarea "[PERSON_NAME] tehtud tellimused paneme homme [PERSON_NAME] (palun jälgida, et k…" at bounding box center [806, 699] width 944 height 54
click at [1098, 710] on textarea "[PERSON_NAME] tehtud tellimused paneme homme [PERSON_NAME] (palun jälgida, et k…" at bounding box center [806, 699] width 944 height 54
drag, startPoint x: 1044, startPoint y: 707, endPoint x: 630, endPoint y: 709, distance: 414.0
click at [630, 709] on textarea "[PERSON_NAME] tehtud tellimused paneme homme [PERSON_NAME] (palun jälgida, et k…" at bounding box center [806, 699] width 944 height 54
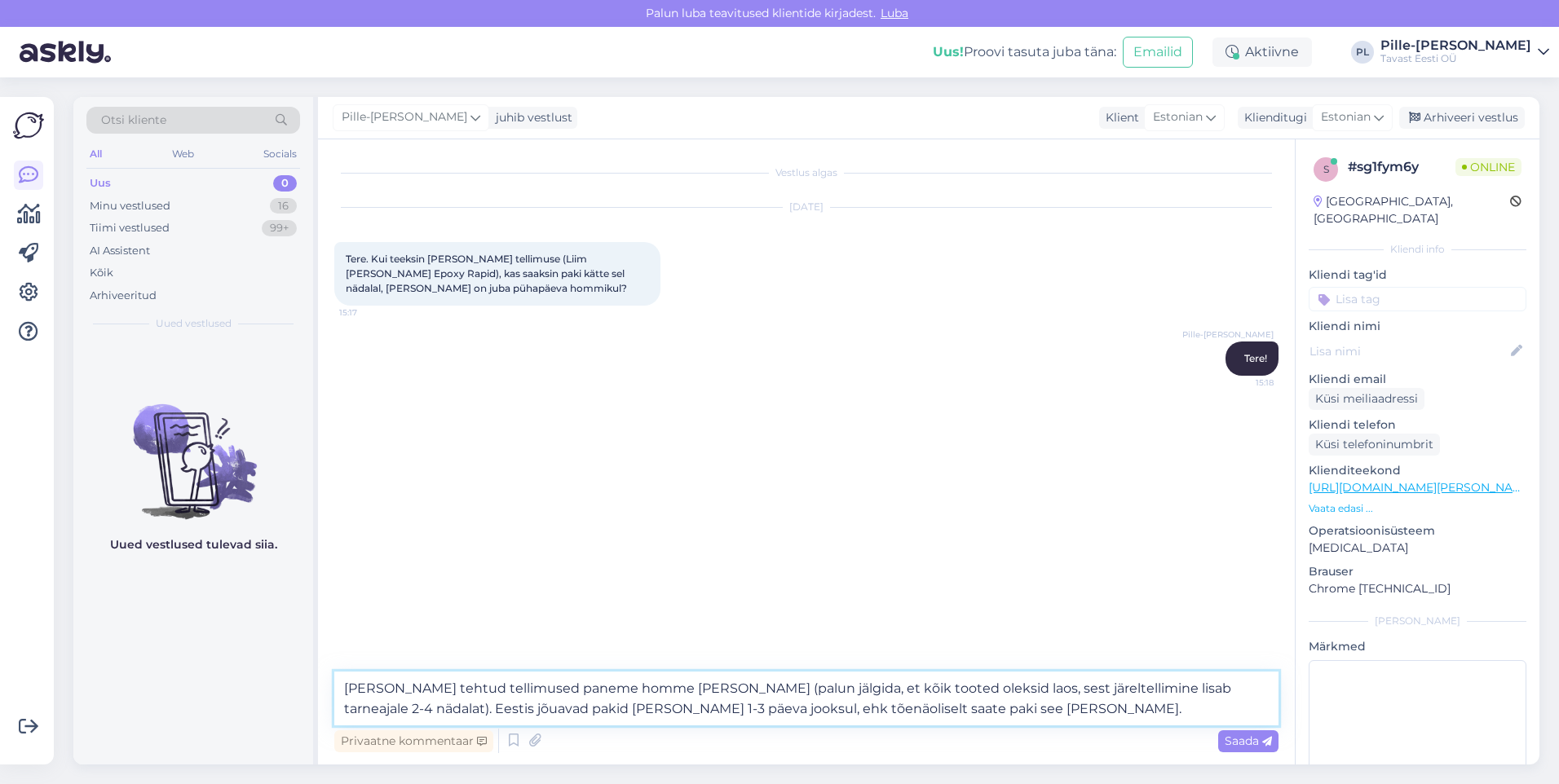
drag, startPoint x: 837, startPoint y: 707, endPoint x: 824, endPoint y: 710, distance: 13.3
click at [824, 710] on textarea "[PERSON_NAME] tehtud tellimused paneme homme [PERSON_NAME] (palun jälgida, et k…" at bounding box center [806, 699] width 944 height 54
click at [742, 702] on textarea "[PERSON_NAME] tehtud tellimused paneme homme [PERSON_NAME] (palun jälgida, et k…" at bounding box center [806, 699] width 944 height 54
click at [597, 701] on textarea "[PERSON_NAME] tehtud tellimused paneme homme [PERSON_NAME] (palun jälgida, et k…" at bounding box center [806, 699] width 944 height 54
click at [592, 708] on textarea "[PERSON_NAME] tehtud tellimused paneme homme [PERSON_NAME] (palun jälgida, et k…" at bounding box center [806, 699] width 944 height 54
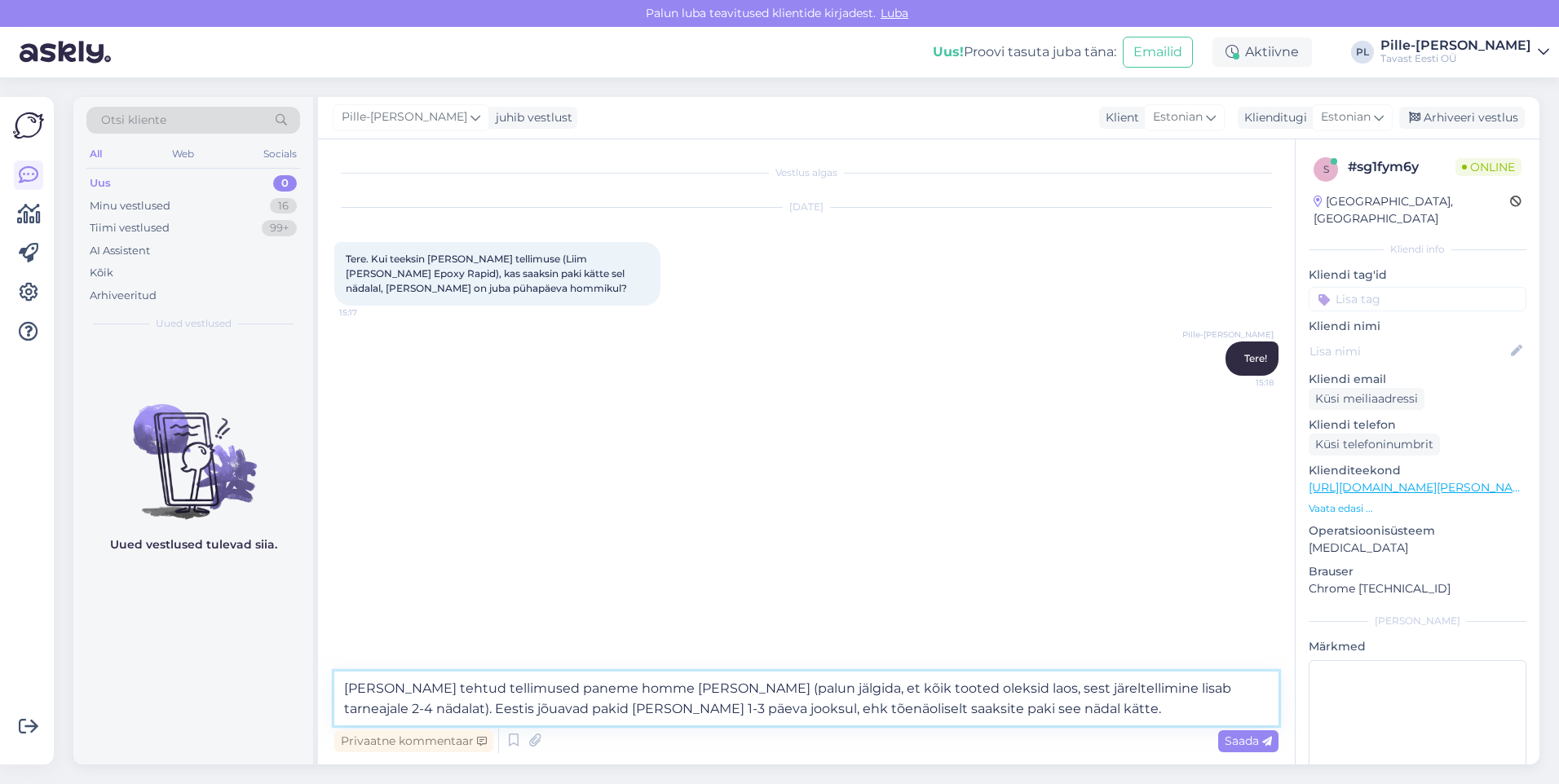
click at [594, 709] on textarea "[PERSON_NAME] tehtud tellimused paneme homme [PERSON_NAME] (palun jälgida, et k…" at bounding box center [806, 699] width 944 height 54
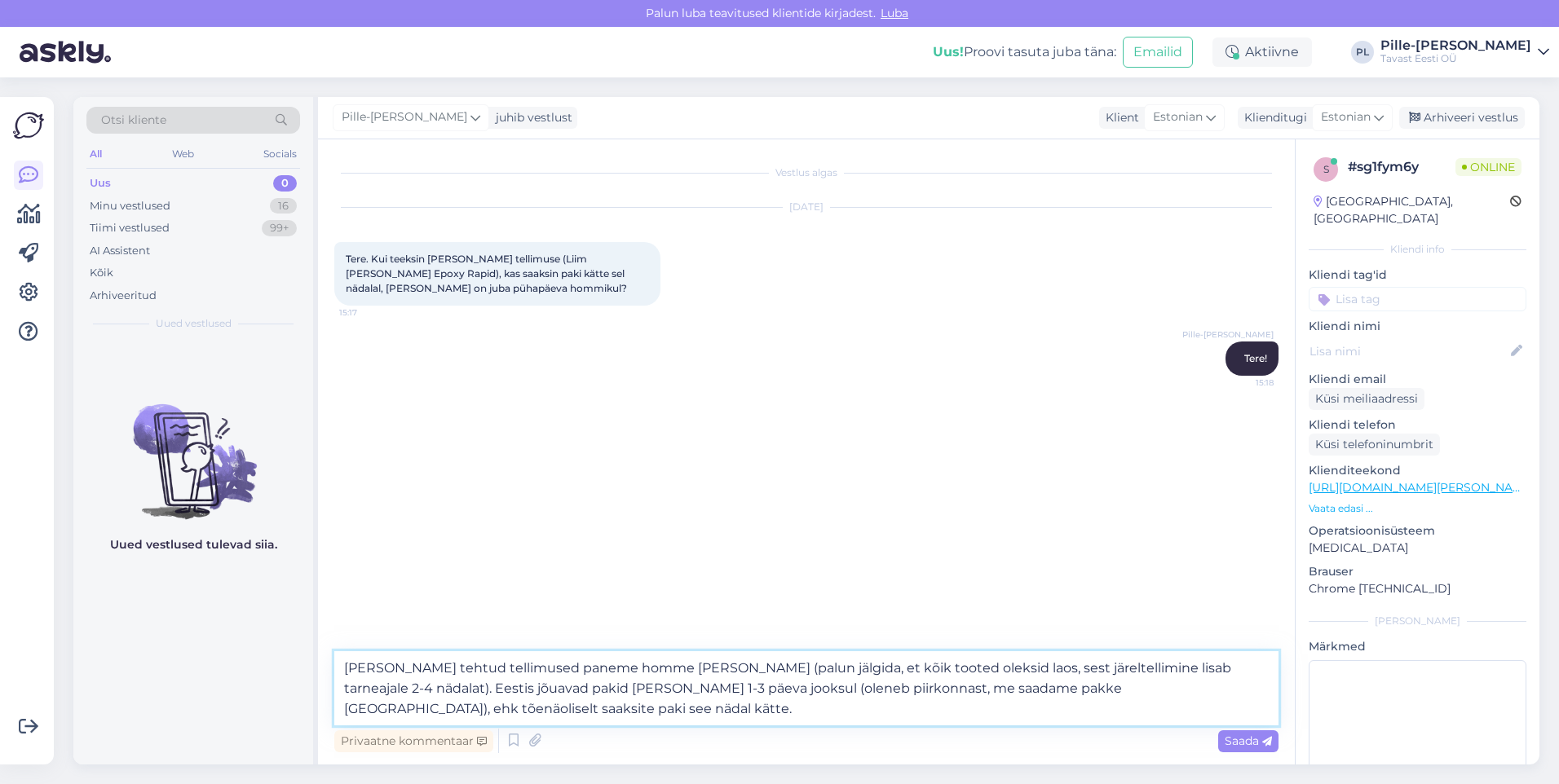
click at [1229, 686] on textarea "[PERSON_NAME] tehtud tellimused paneme homme [PERSON_NAME] (palun jälgida, et k…" at bounding box center [806, 688] width 944 height 74
type textarea "[PERSON_NAME] tehtud tellimused paneme homme [PERSON_NAME] (palun jälgida, et k…"
click at [1255, 746] on span "Saada" at bounding box center [1248, 741] width 48 height 15
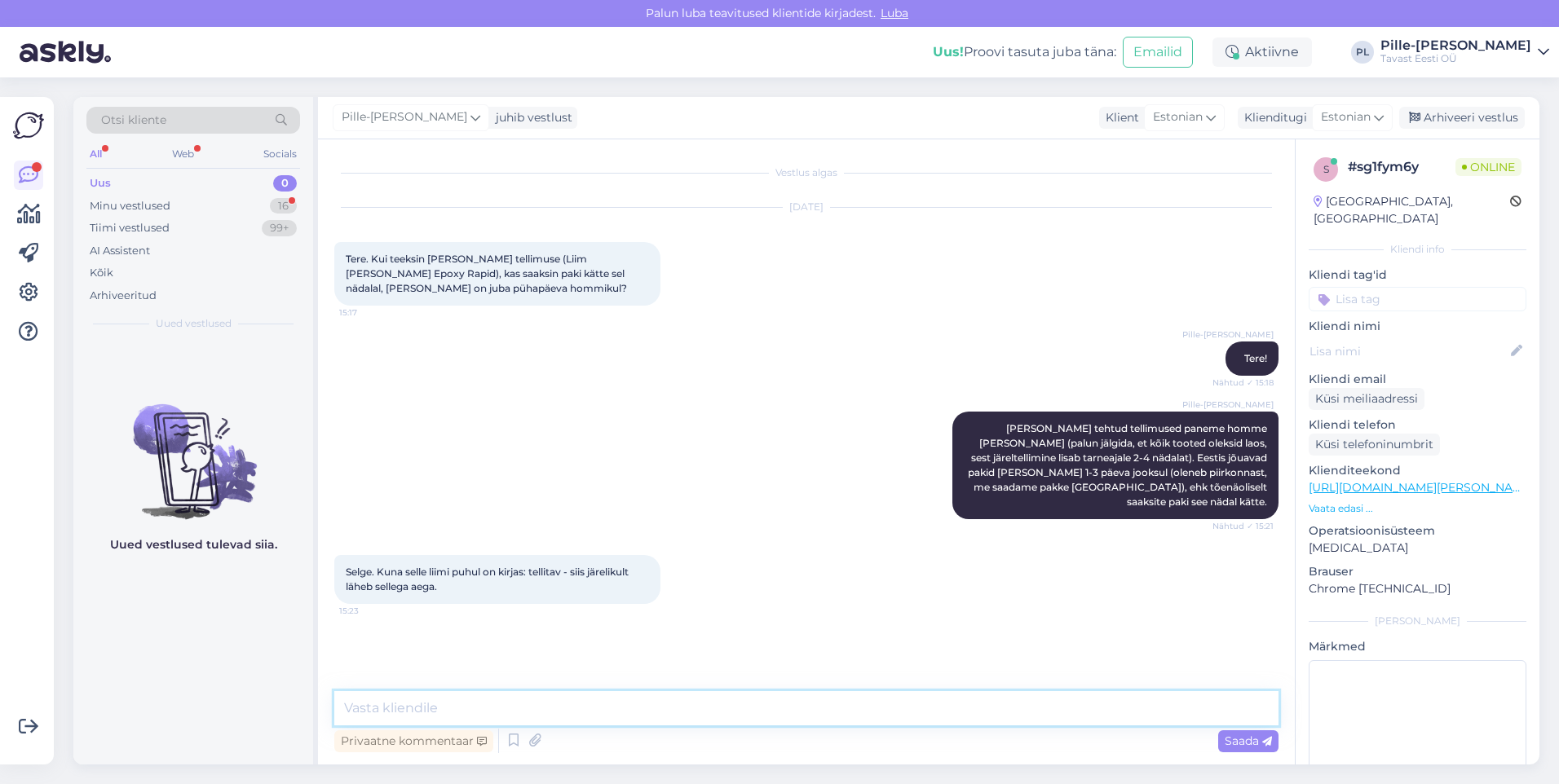
click at [609, 720] on textarea at bounding box center [806, 708] width 944 height 34
click at [1418, 480] on link "[URL][DOMAIN_NAME][PERSON_NAME]" at bounding box center [1421, 488] width 225 height 15
drag, startPoint x: 535, startPoint y: 703, endPoint x: 428, endPoint y: 706, distance: 107.0
click at [428, 706] on textarea "Jah, kahjuks [PERSON_NAME]" at bounding box center [806, 708] width 944 height 34
type textarea "Jah, kahjuks [PERSON_NAME] hetkel [GEOGRAPHIC_DATA] ei ole."
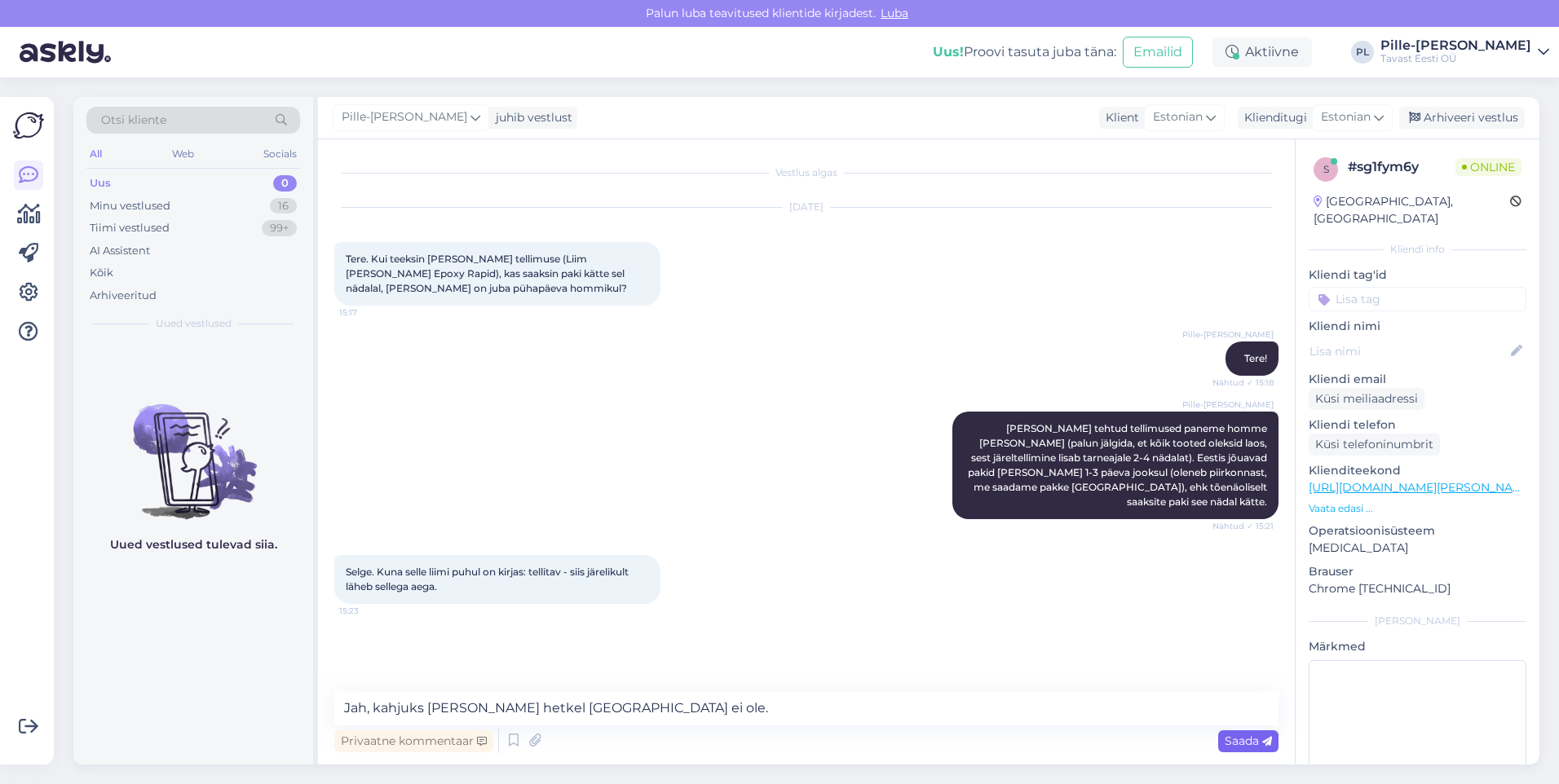
click at [1244, 738] on span "Saada" at bounding box center [1248, 741] width 48 height 15
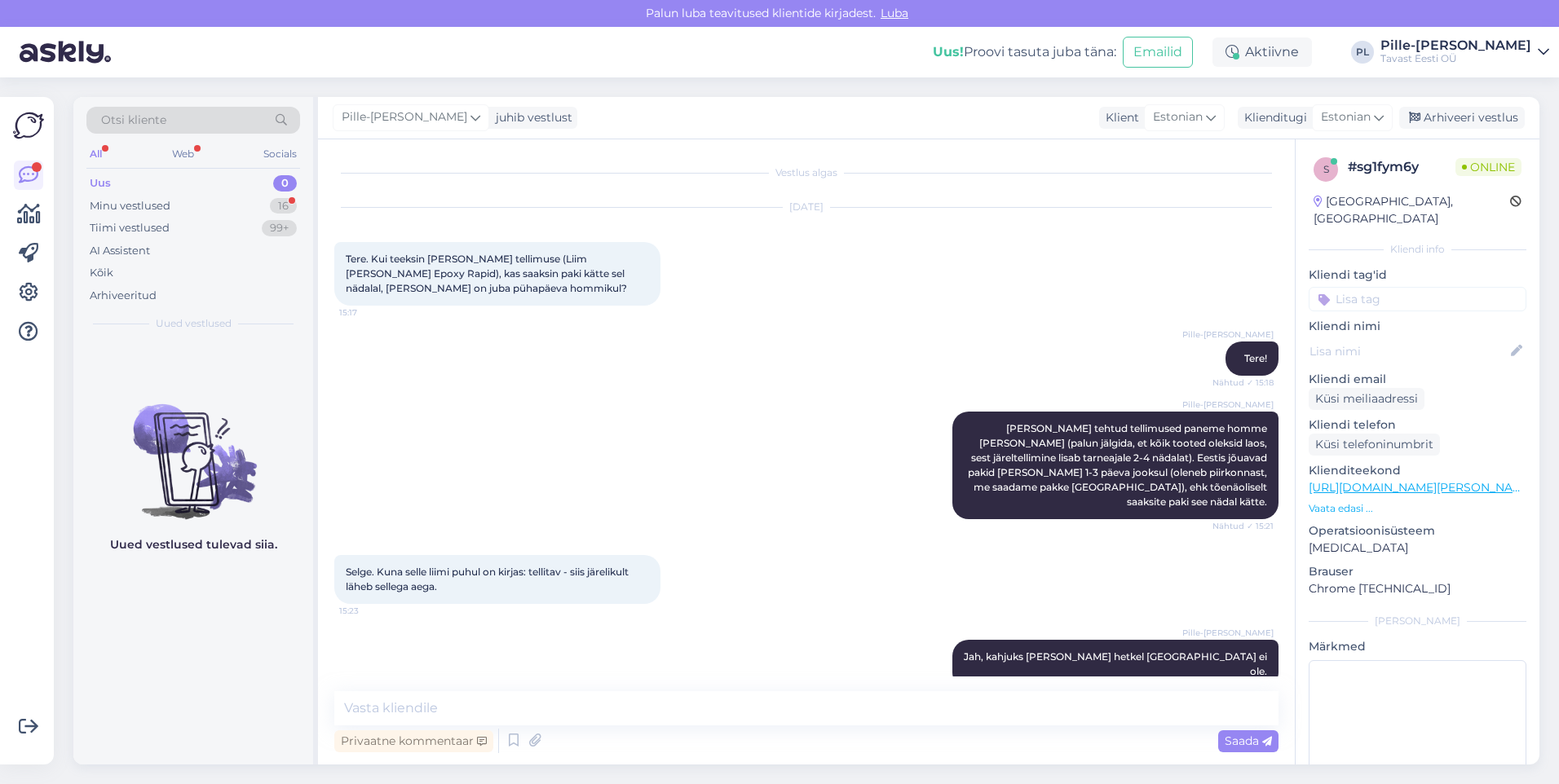
scroll to position [71, 0]
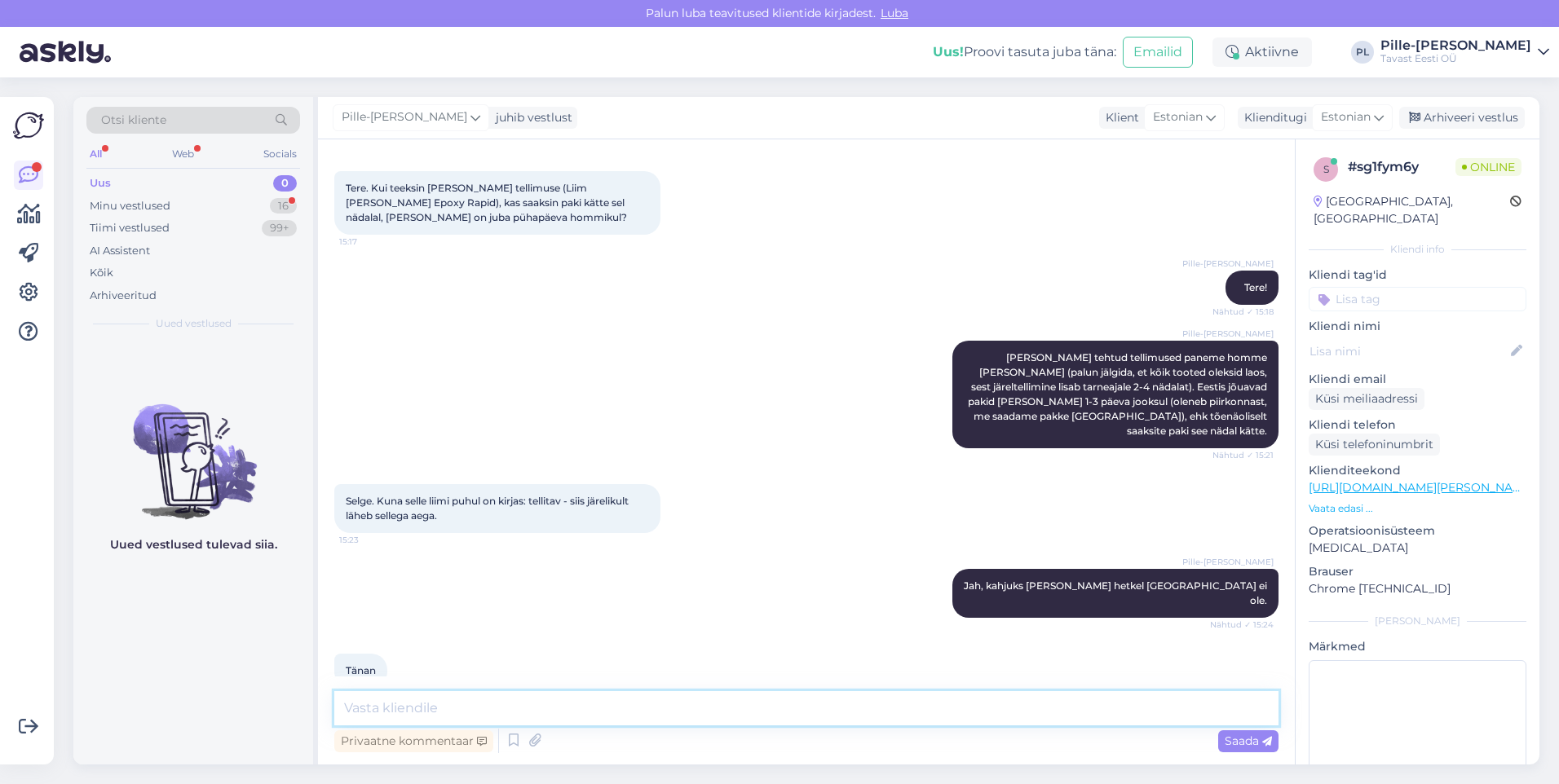
click at [888, 712] on textarea at bounding box center [806, 708] width 944 height 34
click at [626, 715] on textarea "Kui on veel küsimusi, aitan meeleldi. Seniks ilusat päeva jätku!" at bounding box center [806, 708] width 944 height 34
type textarea "Kui on veel küsimusi, aitan meeleldi. Seniks, ilusat päeva jätku!"
click at [1254, 743] on span "Saada" at bounding box center [1248, 741] width 48 height 15
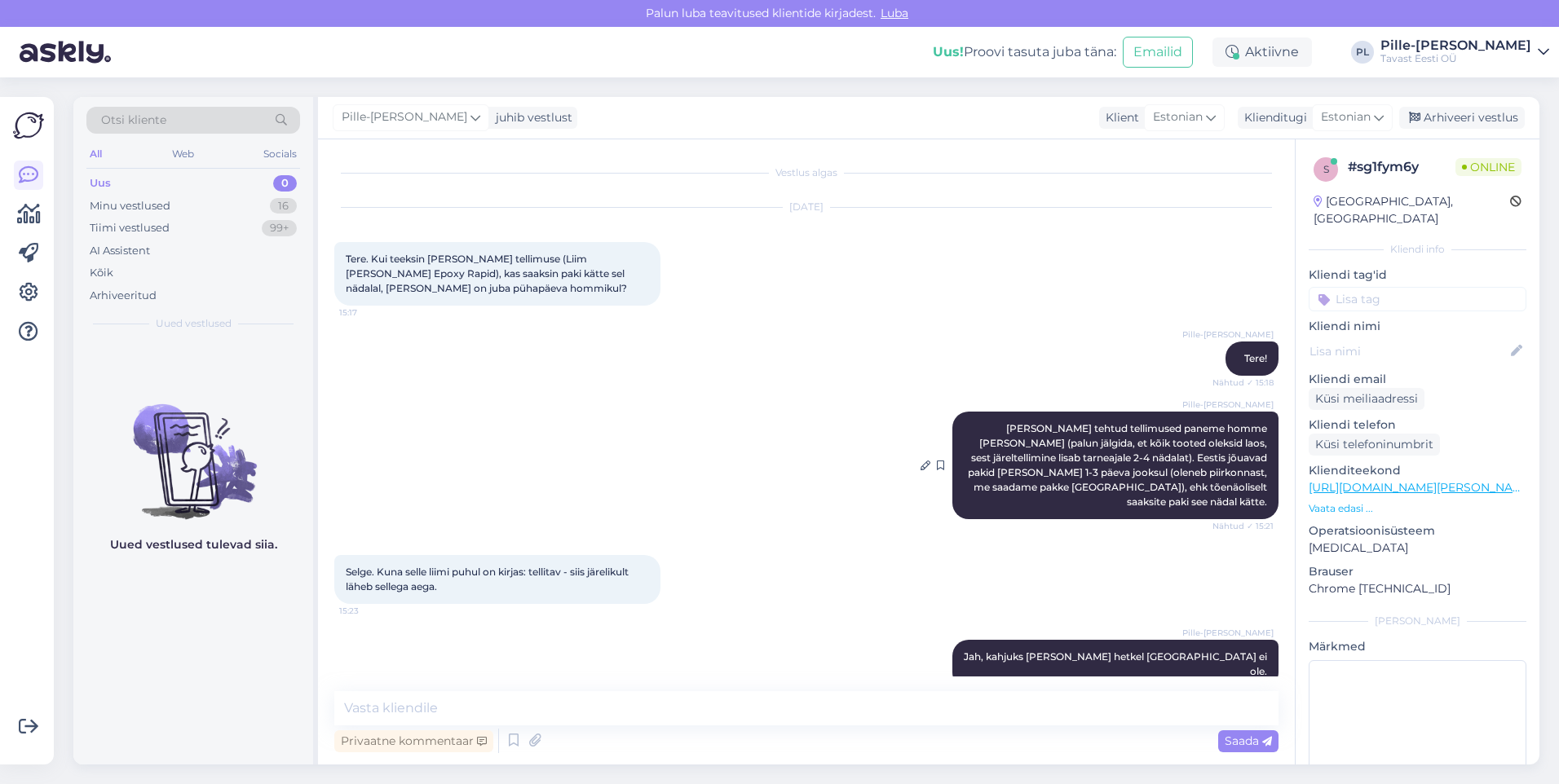
scroll to position [156, 0]
